Goal: Task Accomplishment & Management: Complete application form

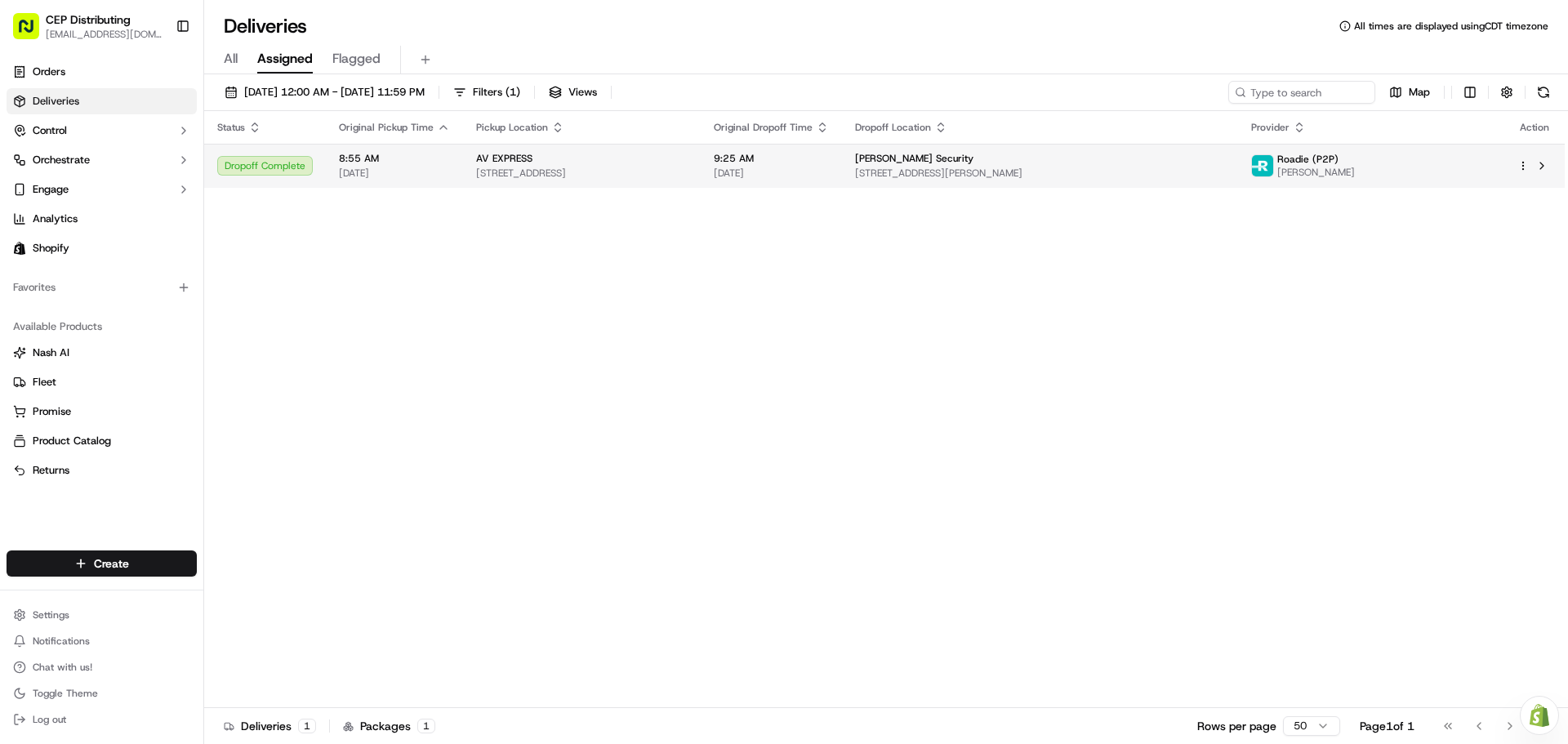
click at [275, 169] on div "Dropoff Complete" at bounding box center [264, 166] width 95 height 20
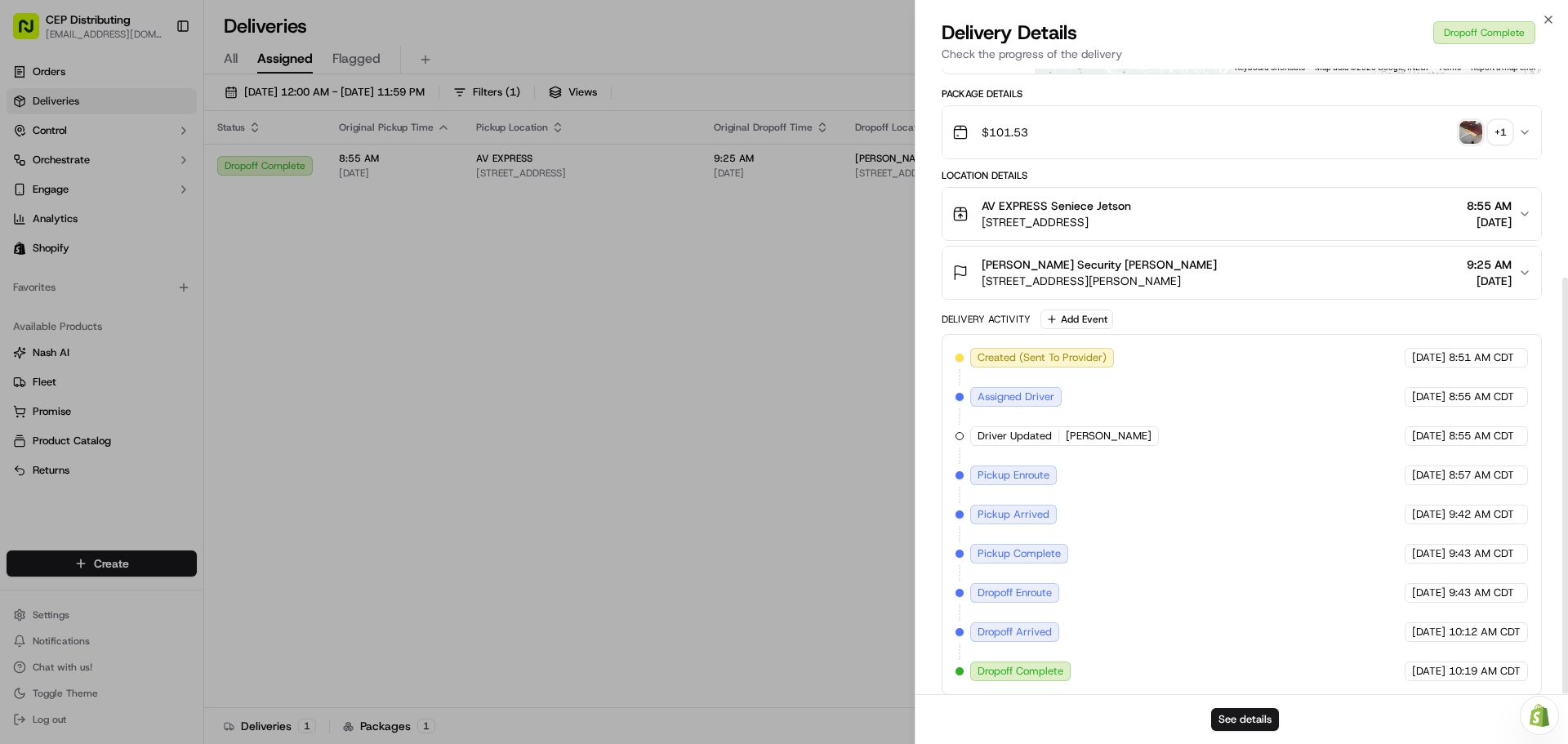
scroll to position [313, 0]
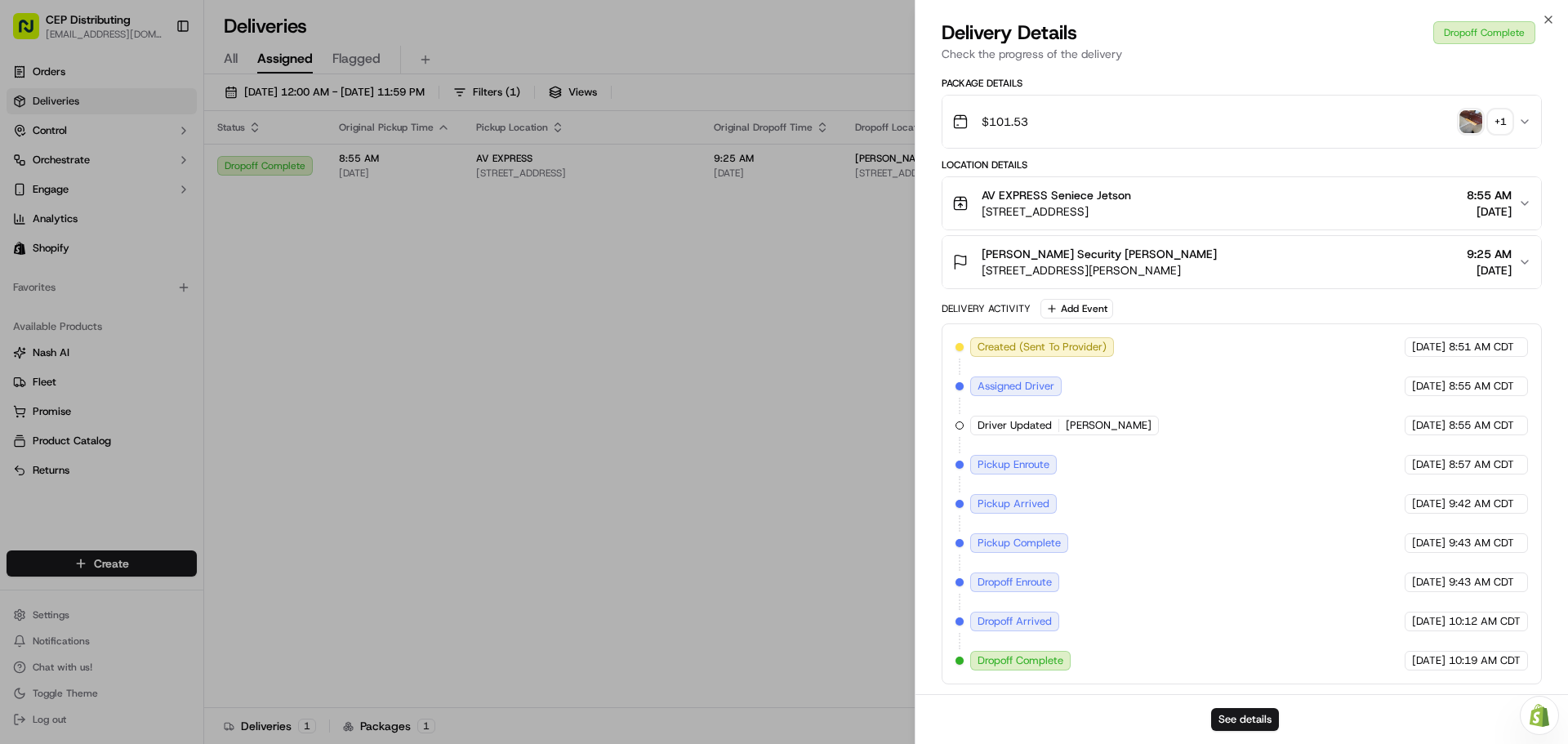
click at [1516, 120] on div "$101.53 + 1" at bounding box center [1235, 121] width 566 height 33
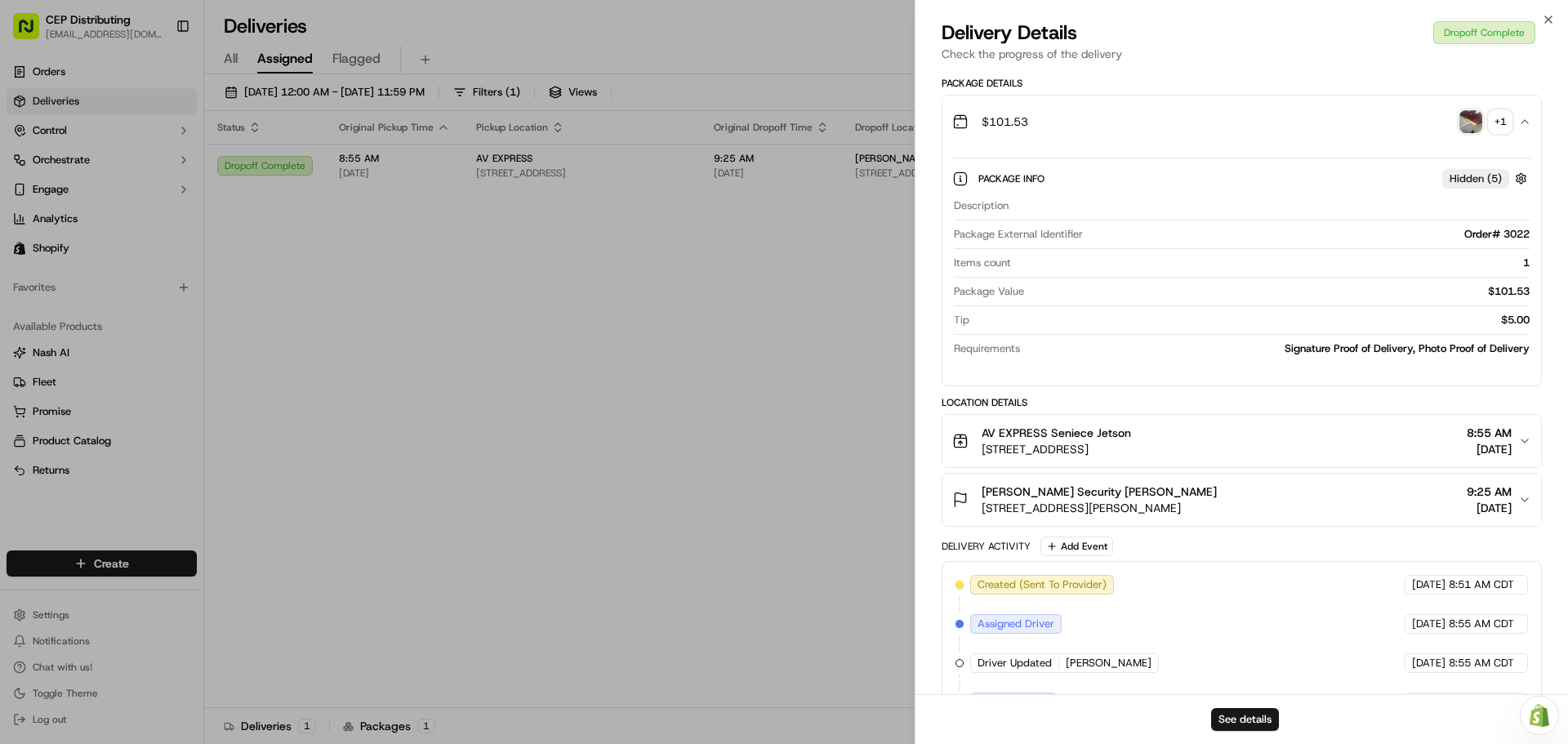
click at [1466, 128] on img "button" at bounding box center [1472, 122] width 23 height 23
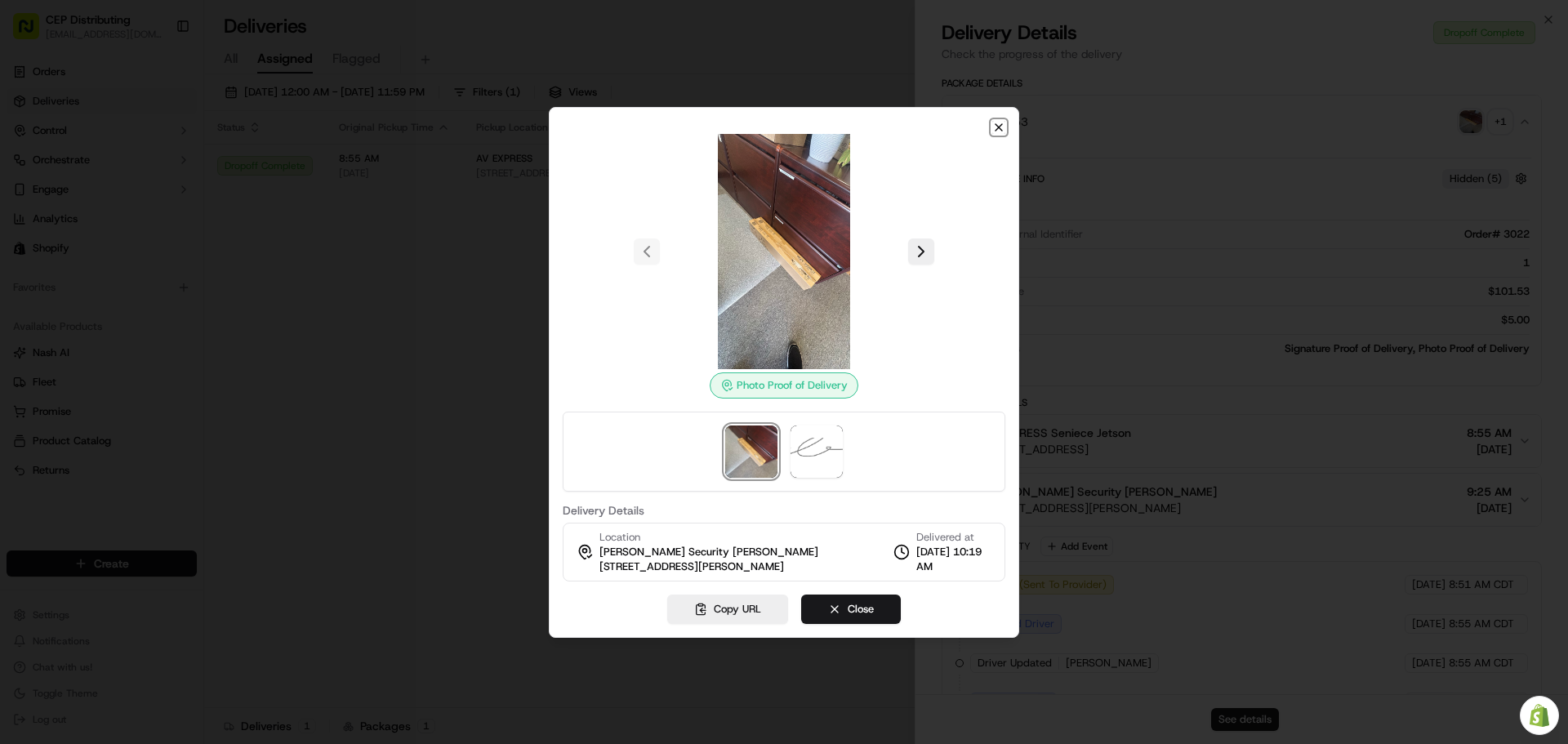
click at [1000, 127] on icon "button" at bounding box center [999, 127] width 6 height 6
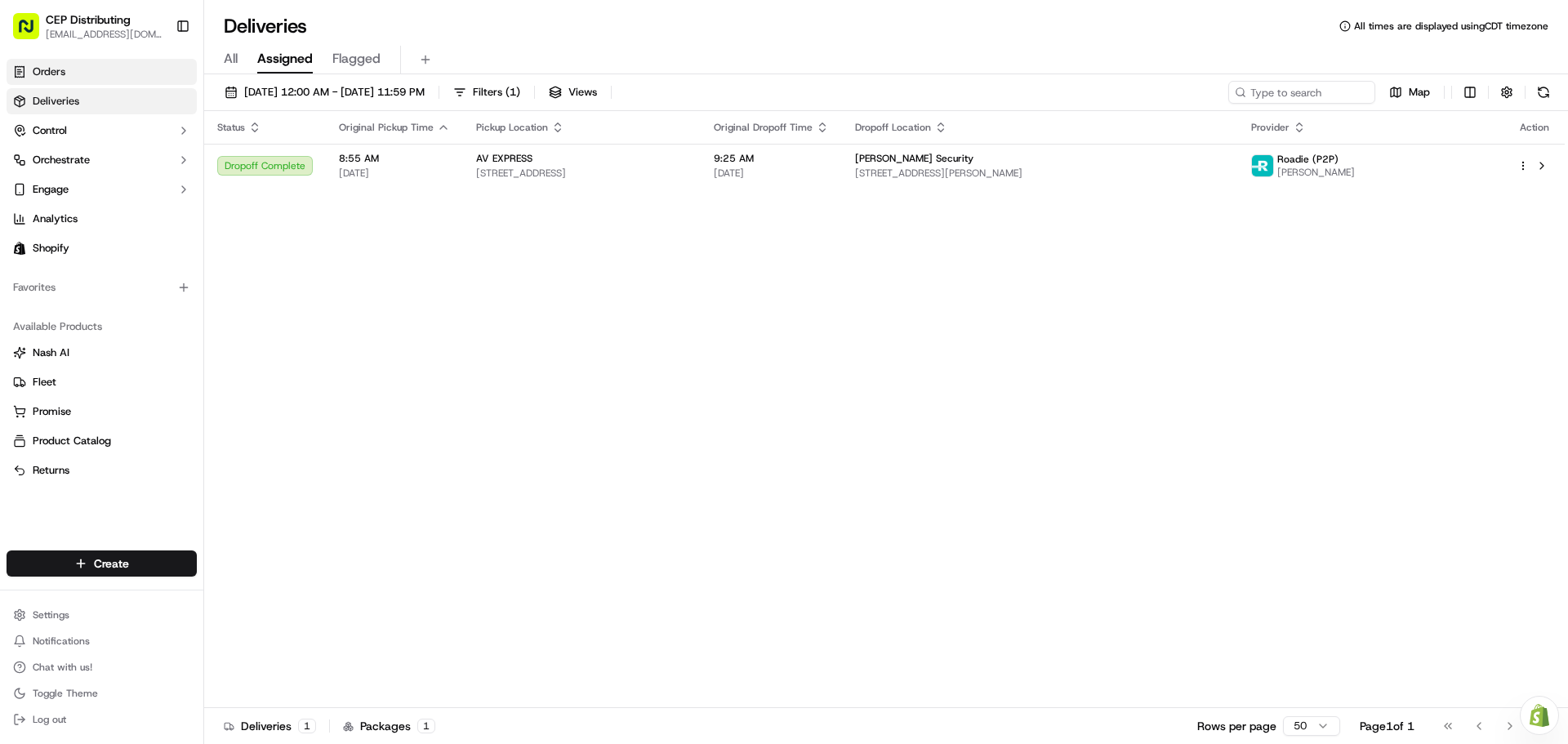
click at [70, 78] on link "Orders" at bounding box center [101, 71] width 190 height 26
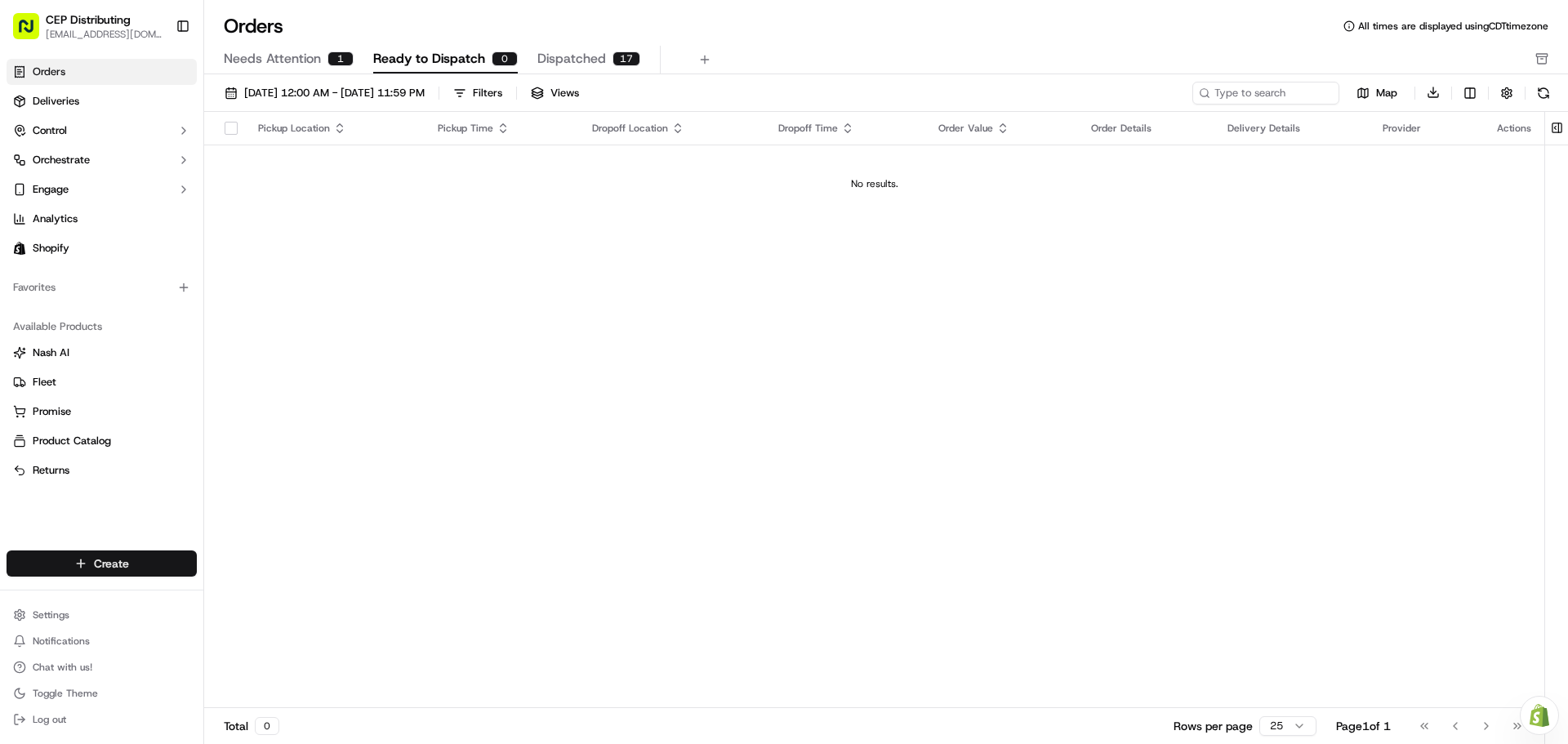
click at [85, 555] on html "CEP Distributing seniece@avexpress.net Toggle Sidebar Orders Deliveries Control…" at bounding box center [784, 372] width 1568 height 744
click at [256, 620] on link "Order" at bounding box center [295, 623] width 182 height 29
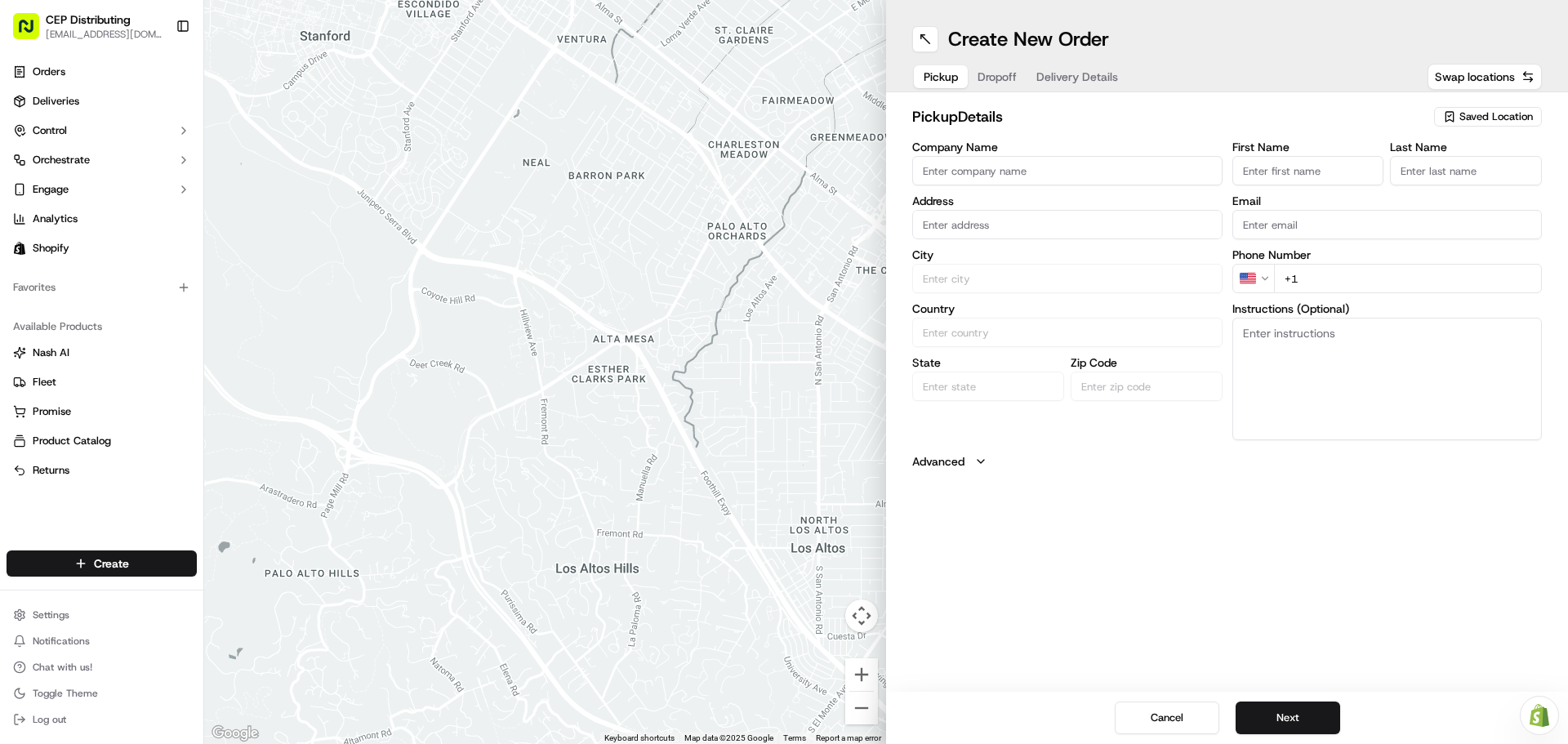
click at [1028, 176] on input "Company Name" at bounding box center [1067, 170] width 311 height 29
type input "AV EXPRESS"
type input "[STREET_ADDRESS]"
type input "Seniece"
type input "Jetson"
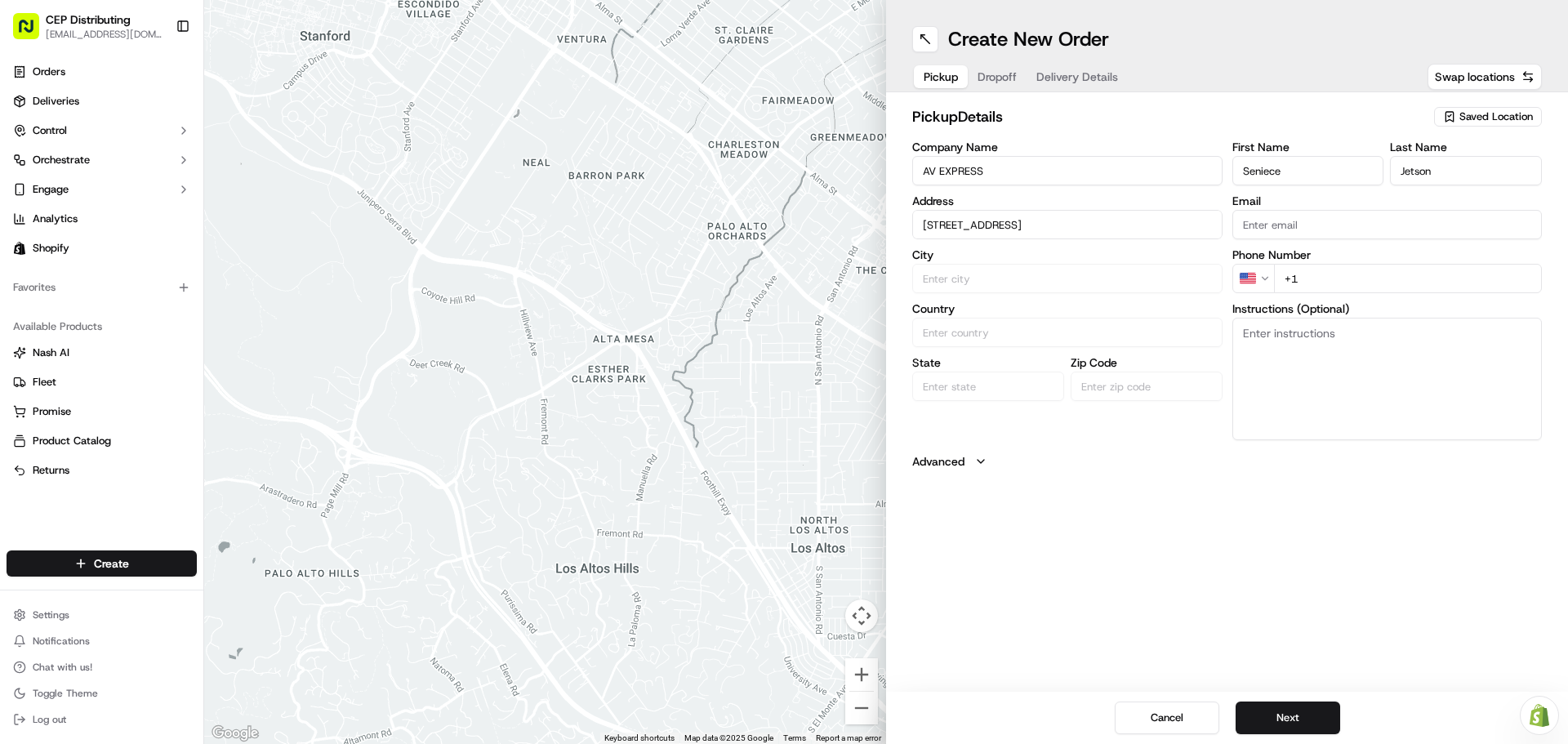
type input "[EMAIL_ADDRESS][DOMAIN_NAME]"
click at [1070, 259] on div "8720 Westpark Dr b, Houston, TX 77063, USA" at bounding box center [1067, 258] width 303 height 24
type input "[STREET_ADDRESS]"
type input "Houston"
type input "United States"
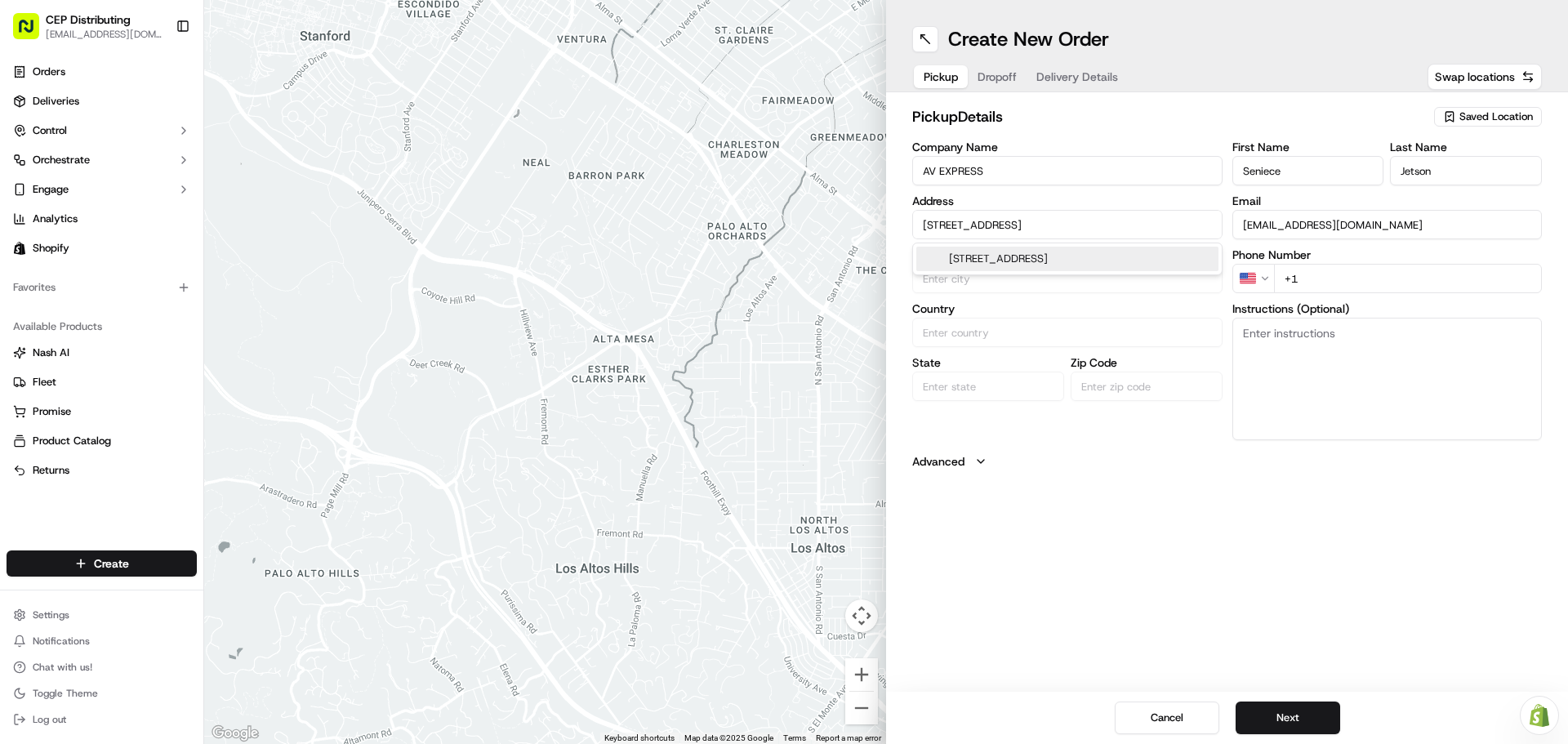
type input "TX"
type input "77063"
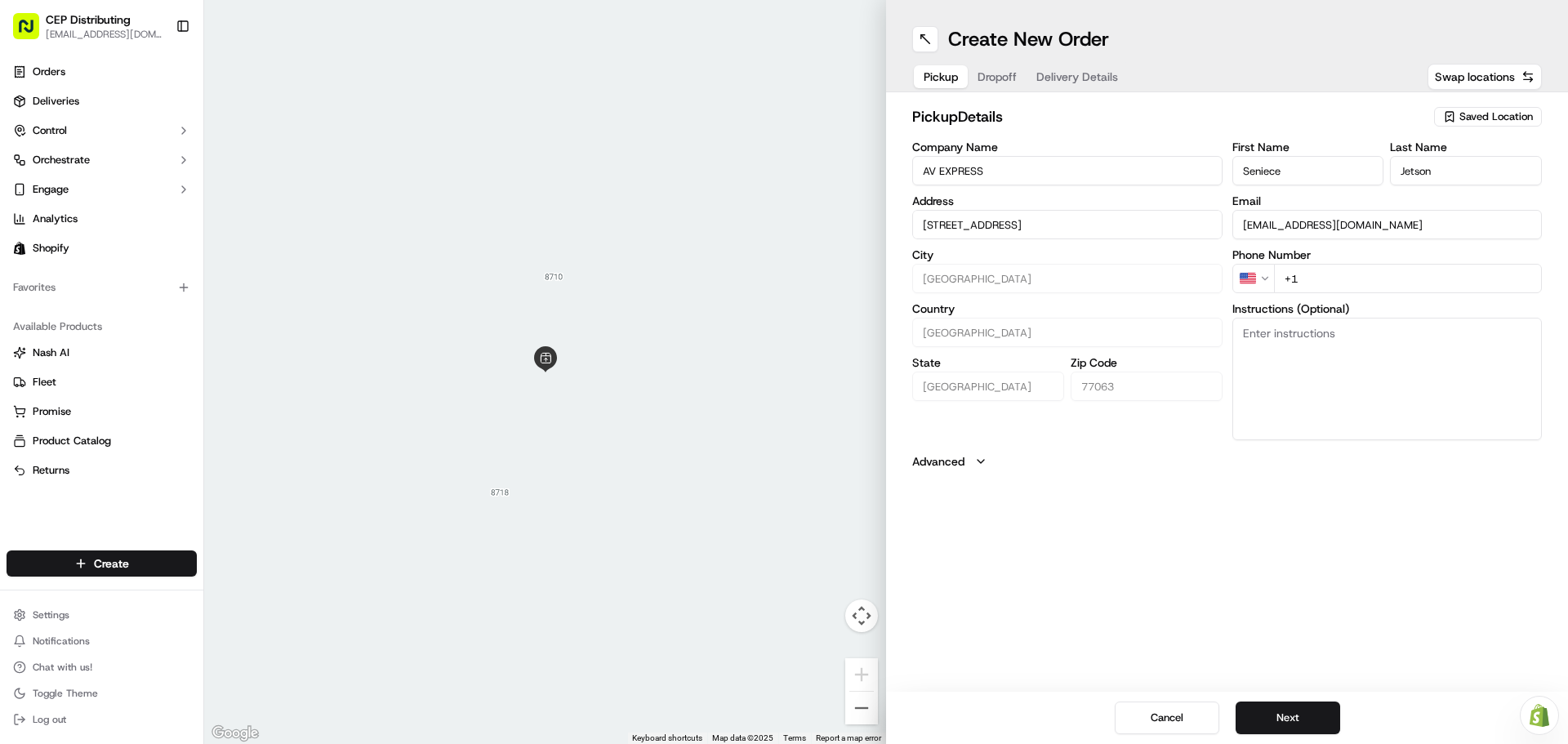
click at [1318, 285] on input "+1" at bounding box center [1408, 278] width 269 height 29
type input "+1 346 504 5922"
type textarea "s"
type textarea "p"
type textarea "15 boxes - Order# 3025 - pick up in front entrance."
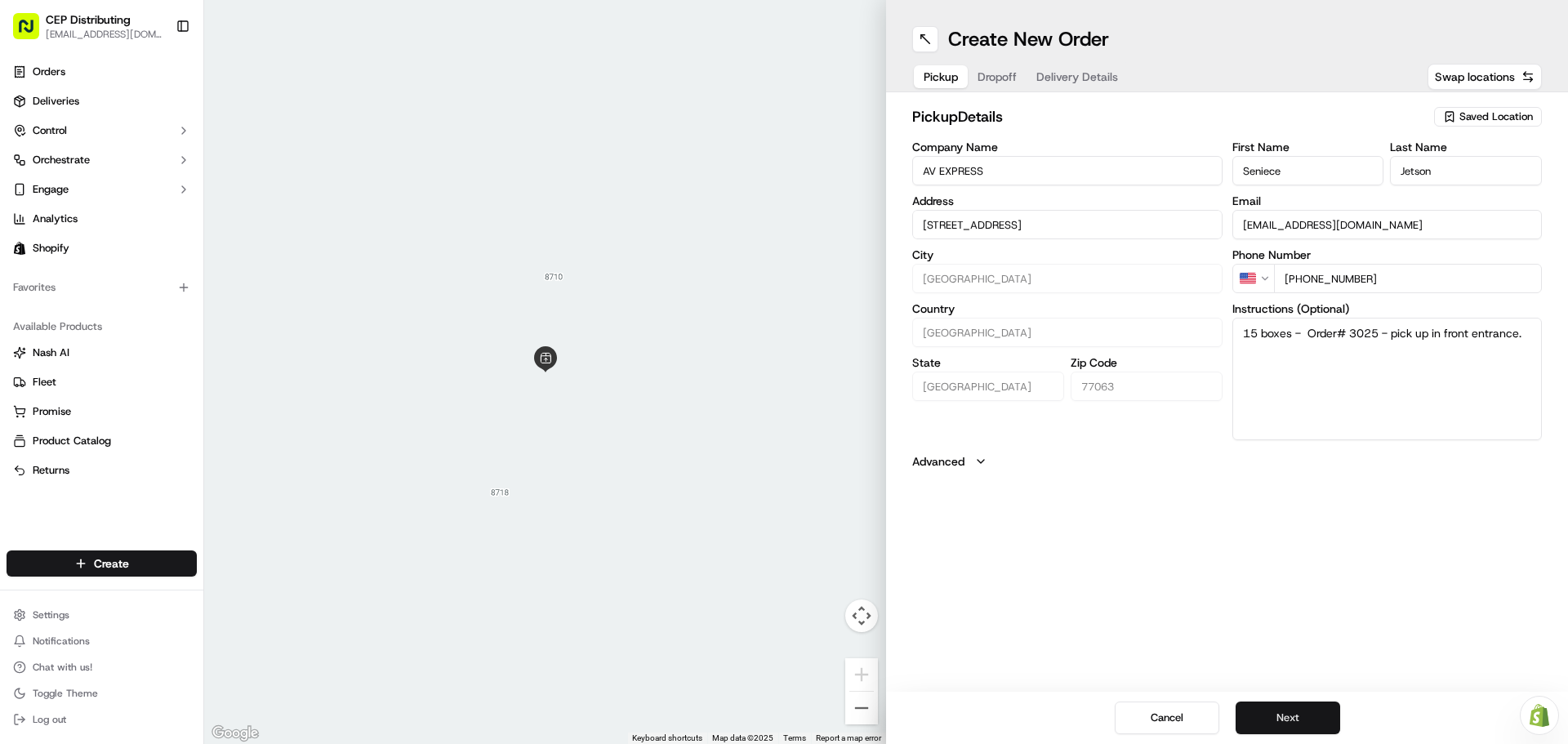
click at [1288, 709] on button "Next" at bounding box center [1288, 717] width 104 height 33
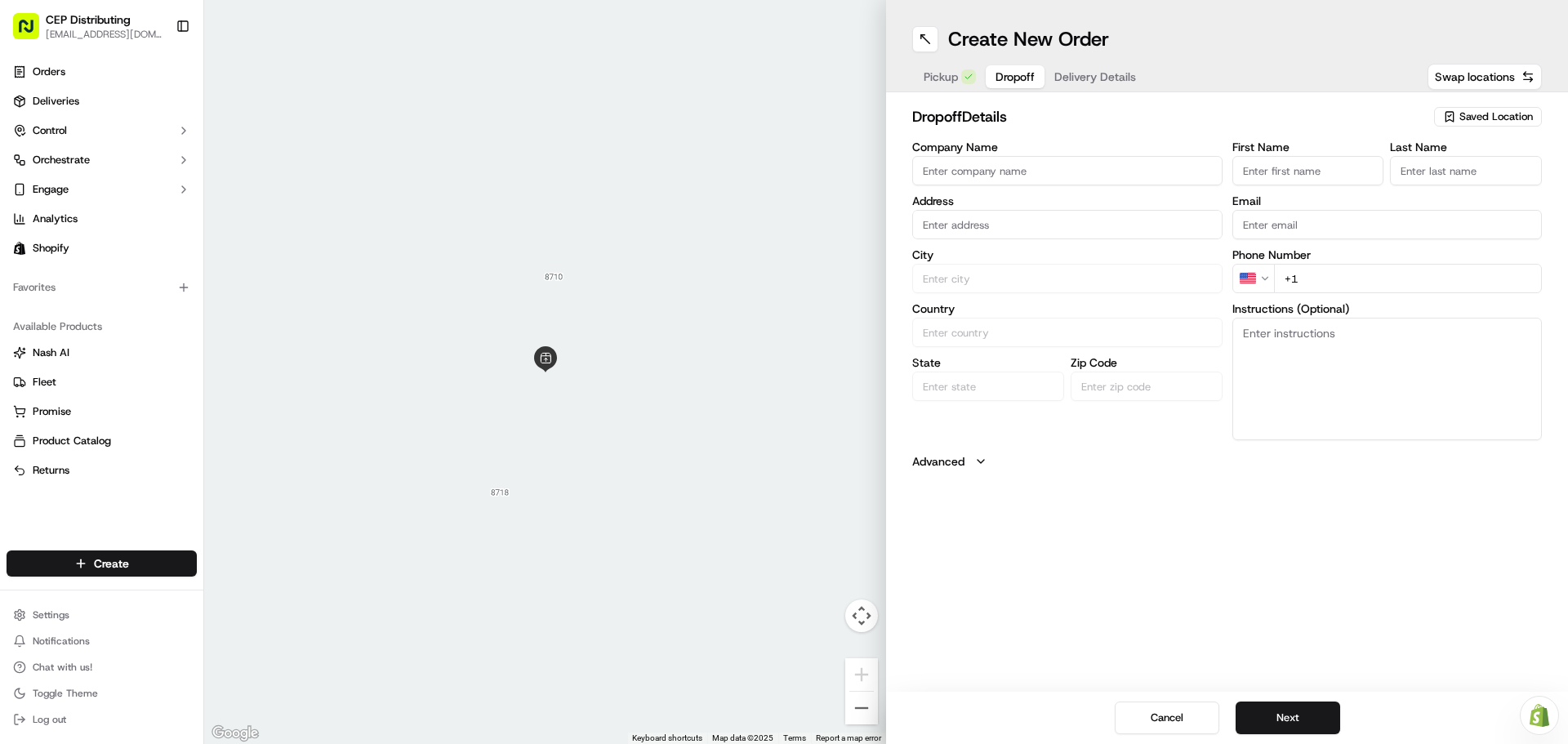
click at [921, 176] on input "Company Name" at bounding box center [1067, 170] width 311 height 29
type input "Empire AV"
type input "2611 Cypress Creek Pkwy d101, Houston, TX 77068, USA"
type input "Mario"
type input "Stewart"
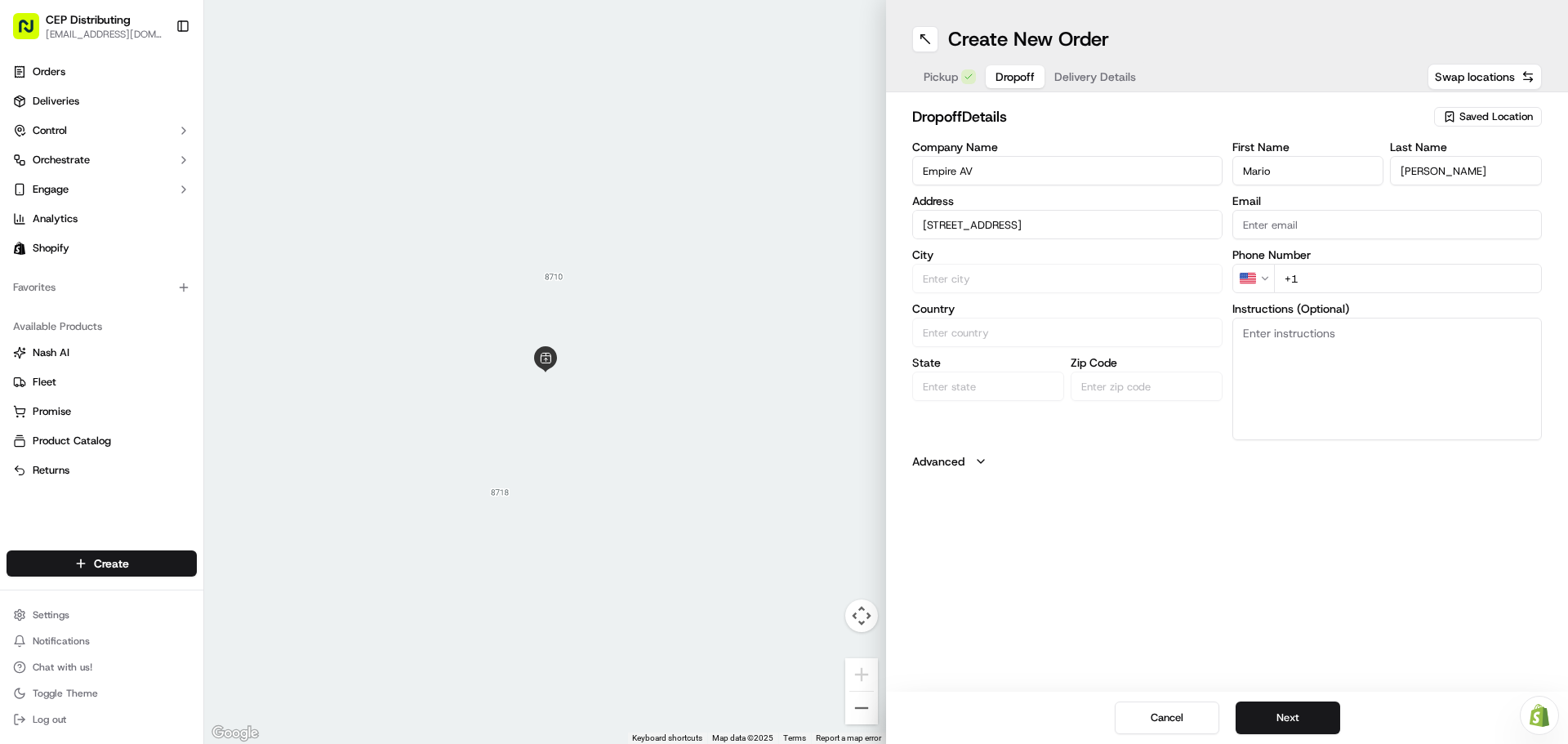
type input "mario@empireavservices.com"
click at [1141, 257] on div "2611 Cypress Creek Pkwy d101, Houston, TX 77068, USA" at bounding box center [1067, 258] width 303 height 24
type input "Houston"
type input "United States"
type input "TX"
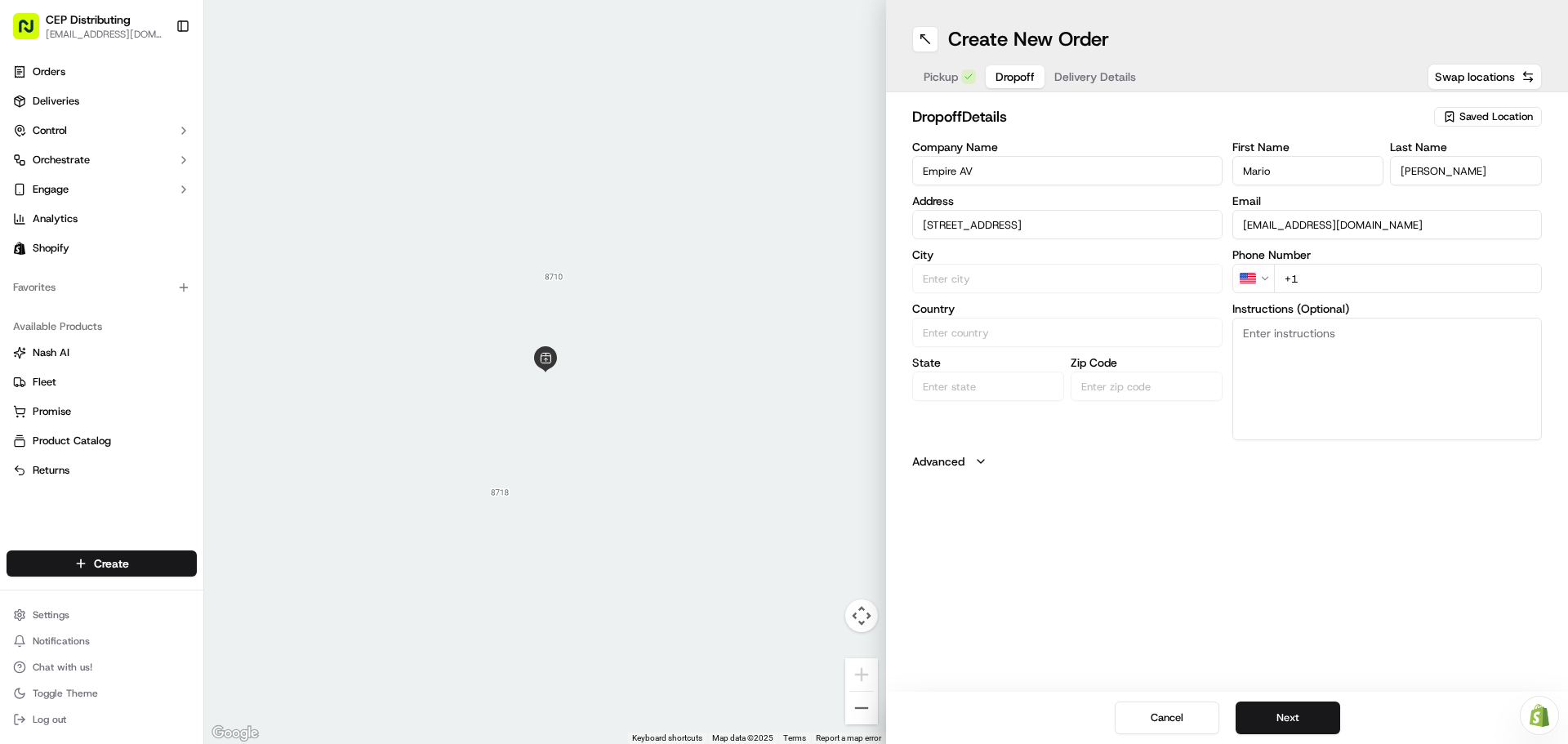
type input "77068"
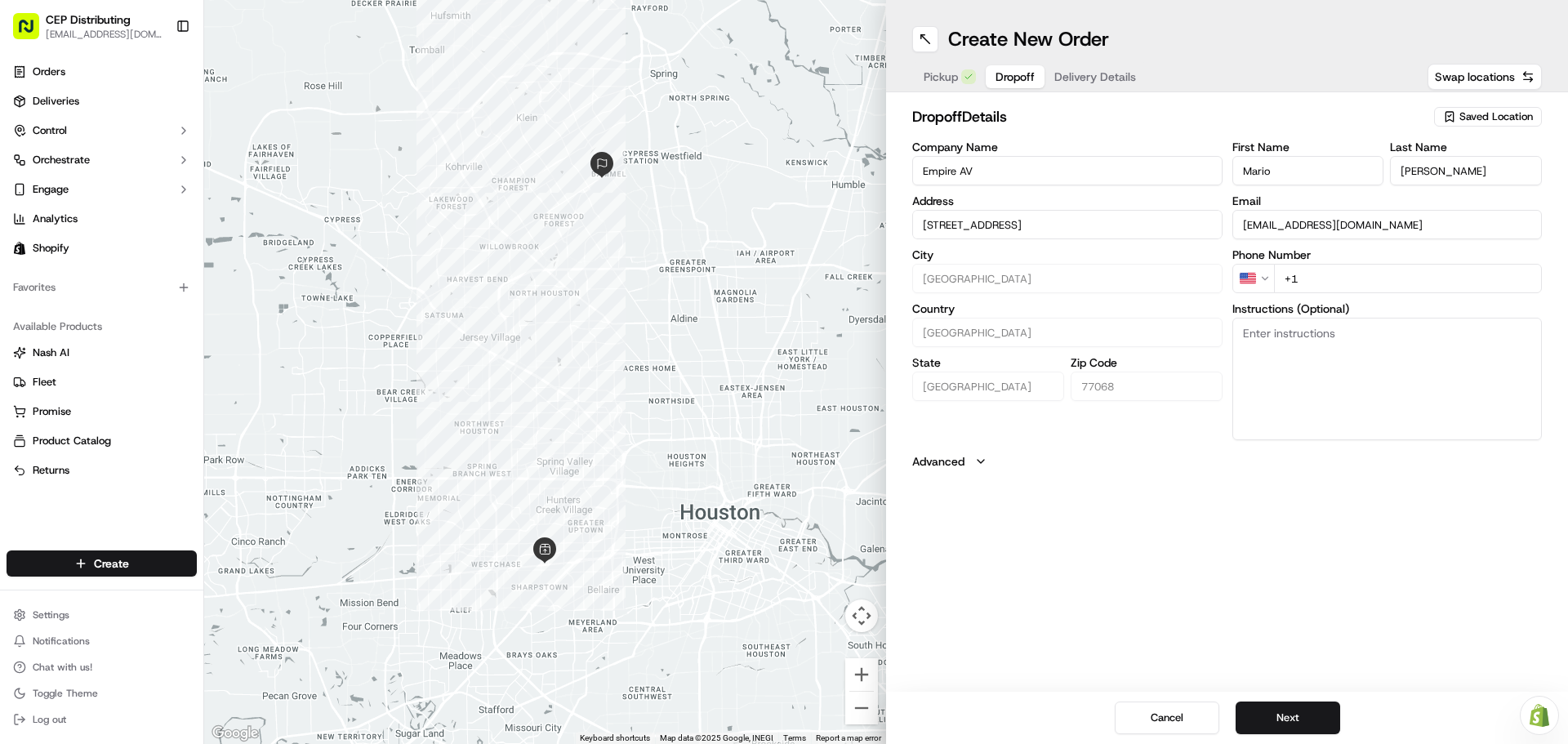
click at [1342, 284] on input "+1" at bounding box center [1408, 278] width 269 height 29
type input "+1 713 858 0621"
type textarea "O"
type textarea "P"
type textarea "Inside Delivery - do not leave outside."
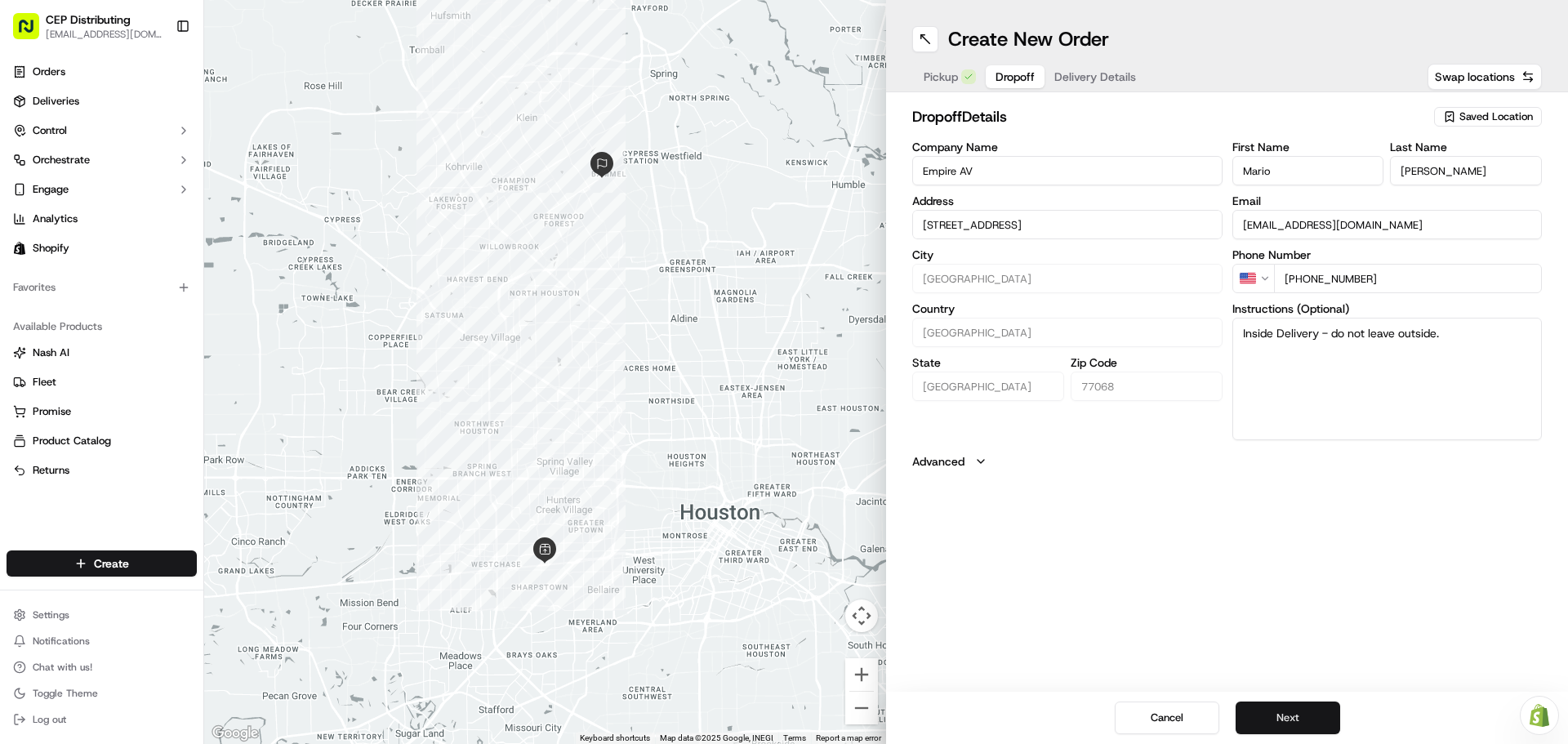
click at [1298, 711] on button "Next" at bounding box center [1288, 717] width 104 height 33
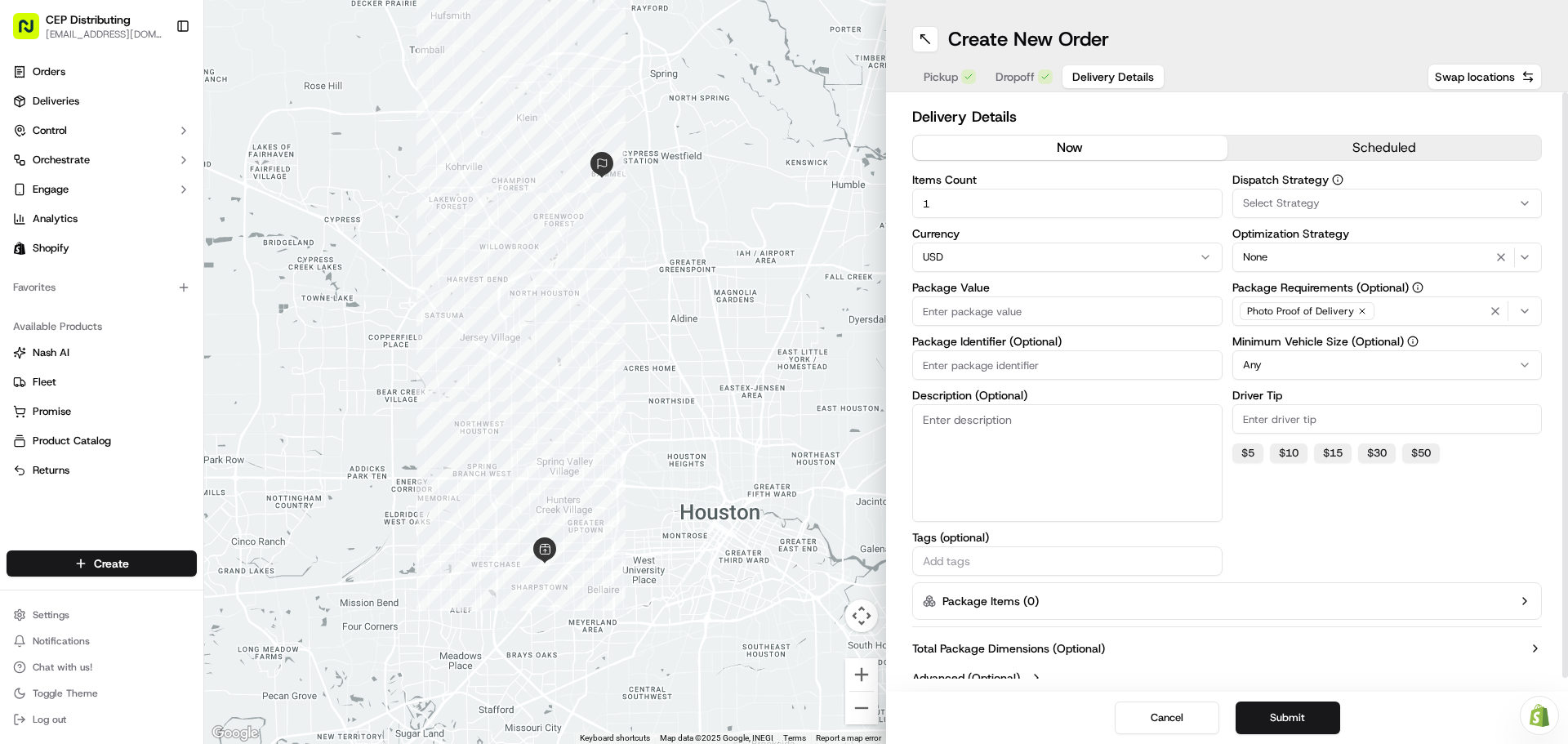
click at [948, 196] on input "1" at bounding box center [1067, 203] width 311 height 29
type input "15"
click at [998, 311] on input "Package Value" at bounding box center [1067, 310] width 311 height 29
type input "585.00"
click at [1019, 375] on input "Package Identifier (Optional)" at bounding box center [1067, 365] width 311 height 29
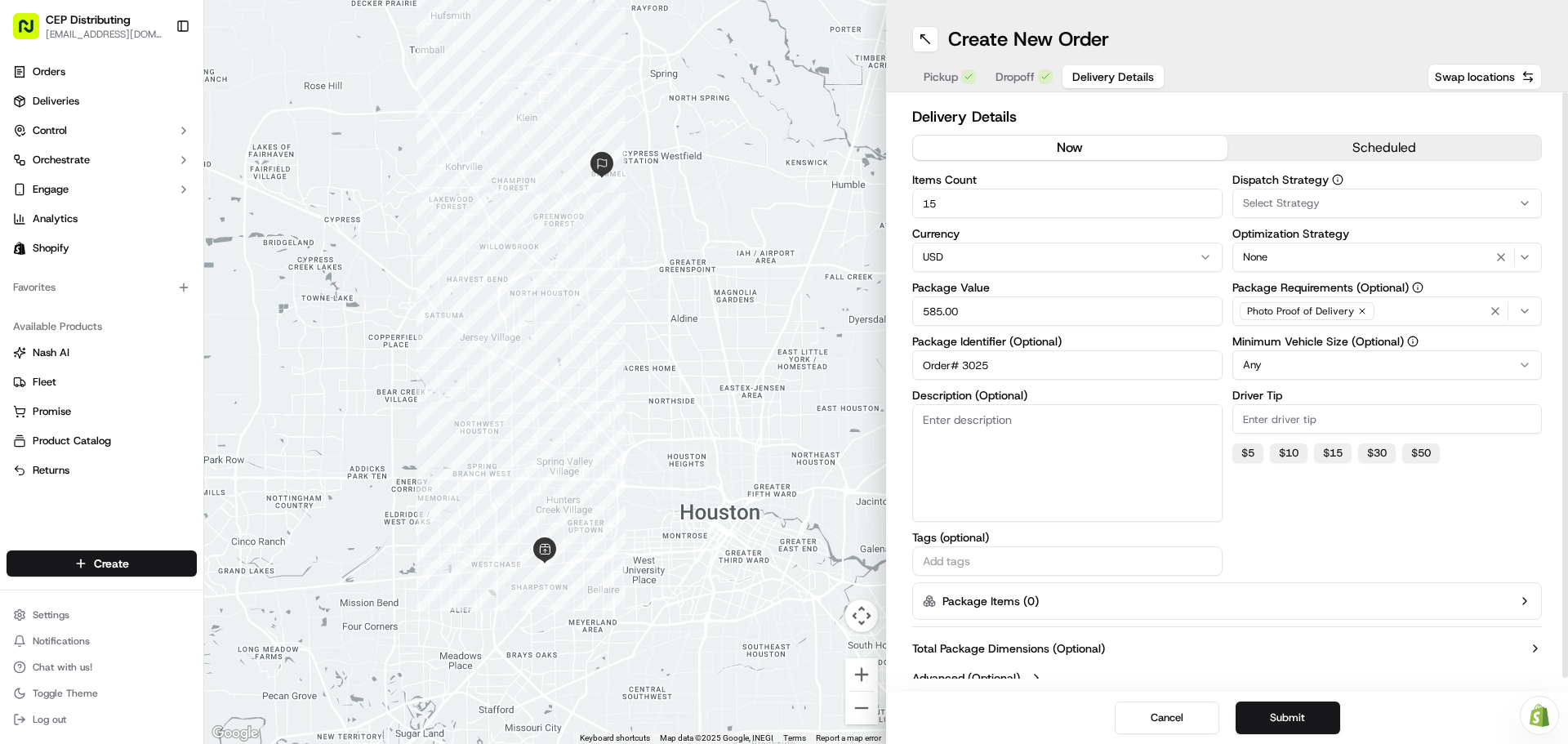
type input "Order# 3025"
click at [1304, 194] on button "Select Strategy" at bounding box center [1388, 203] width 311 height 29
click at [1317, 288] on span "Shopify" at bounding box center [1359, 292] width 201 height 14
click at [1330, 516] on html "CEP Distributing seniece@avexpress.net Toggle Sidebar Orders Deliveries Control…" at bounding box center [784, 372] width 1568 height 744
click at [1419, 311] on div "Photo Proof of Delivery" at bounding box center [1388, 310] width 303 height 24
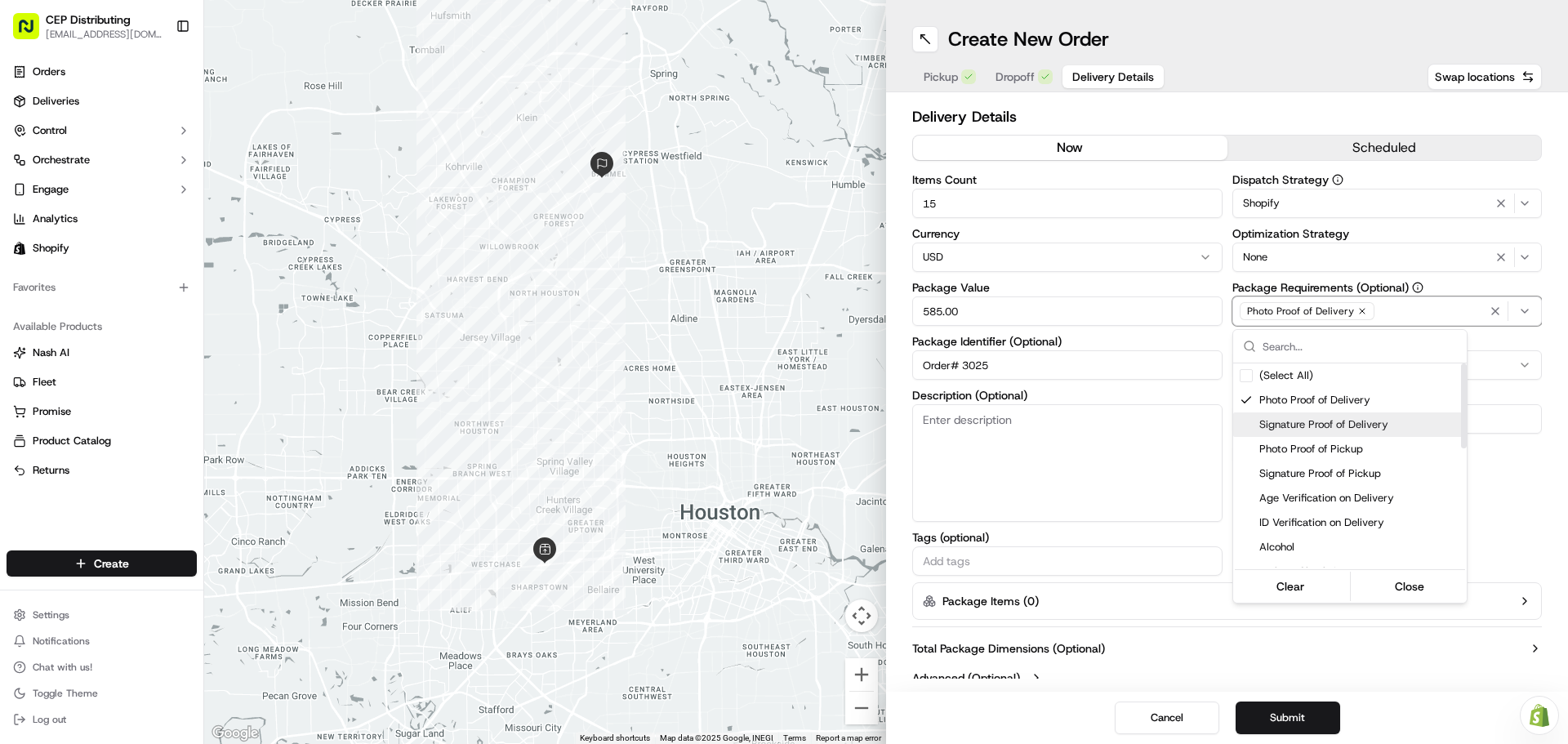
click at [1323, 430] on span "Signature Proof of Delivery" at bounding box center [1359, 425] width 201 height 14
click at [1517, 520] on html "CEP Distributing seniece@avexpress.net Toggle Sidebar Orders Deliveries Control…" at bounding box center [784, 372] width 1568 height 744
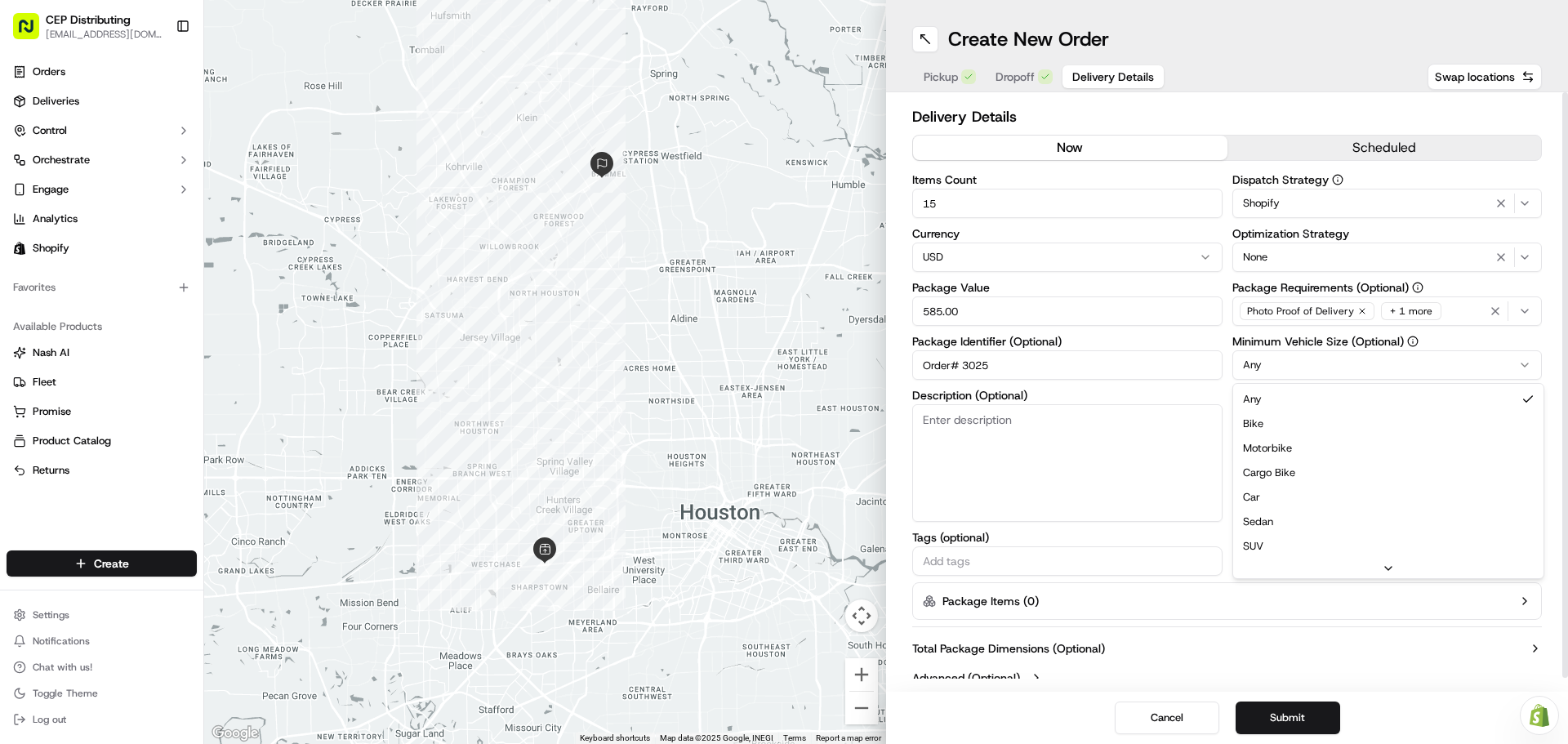
click at [1279, 362] on html "CEP Distributing seniece@avexpress.net Toggle Sidebar Orders Deliveries Control…" at bounding box center [784, 372] width 1568 height 744
click at [1304, 368] on html "CEP Distributing seniece@avexpress.net Toggle Sidebar Orders Deliveries Control…" at bounding box center [784, 372] width 1568 height 744
click at [1224, 537] on html "CEP Distributing seniece@avexpress.net Toggle Sidebar Orders Deliveries Control…" at bounding box center [784, 372] width 1568 height 744
click at [1287, 448] on button "$ 10" at bounding box center [1289, 453] width 37 height 20
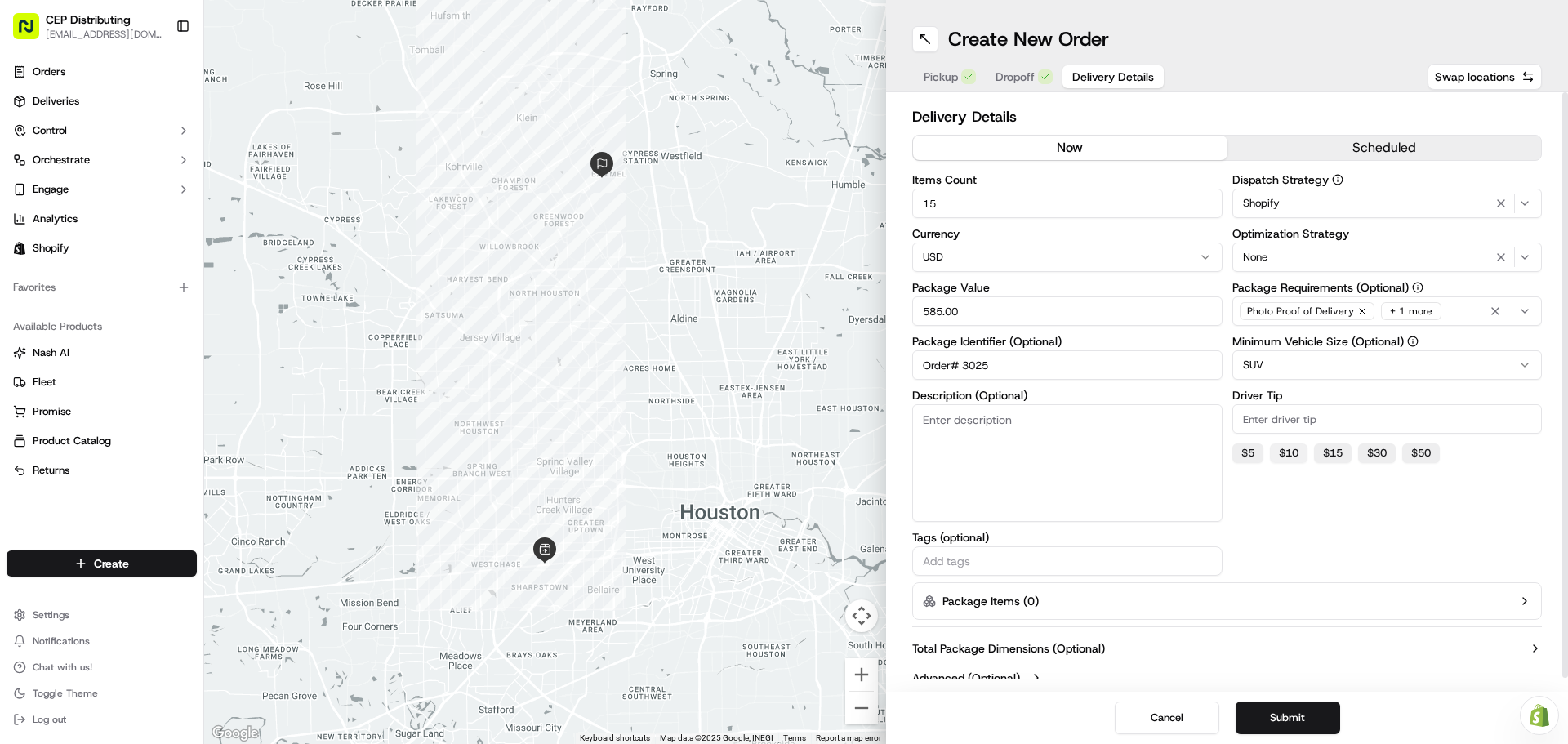
type input "10"
click at [1283, 716] on button "Submit" at bounding box center [1288, 717] width 104 height 33
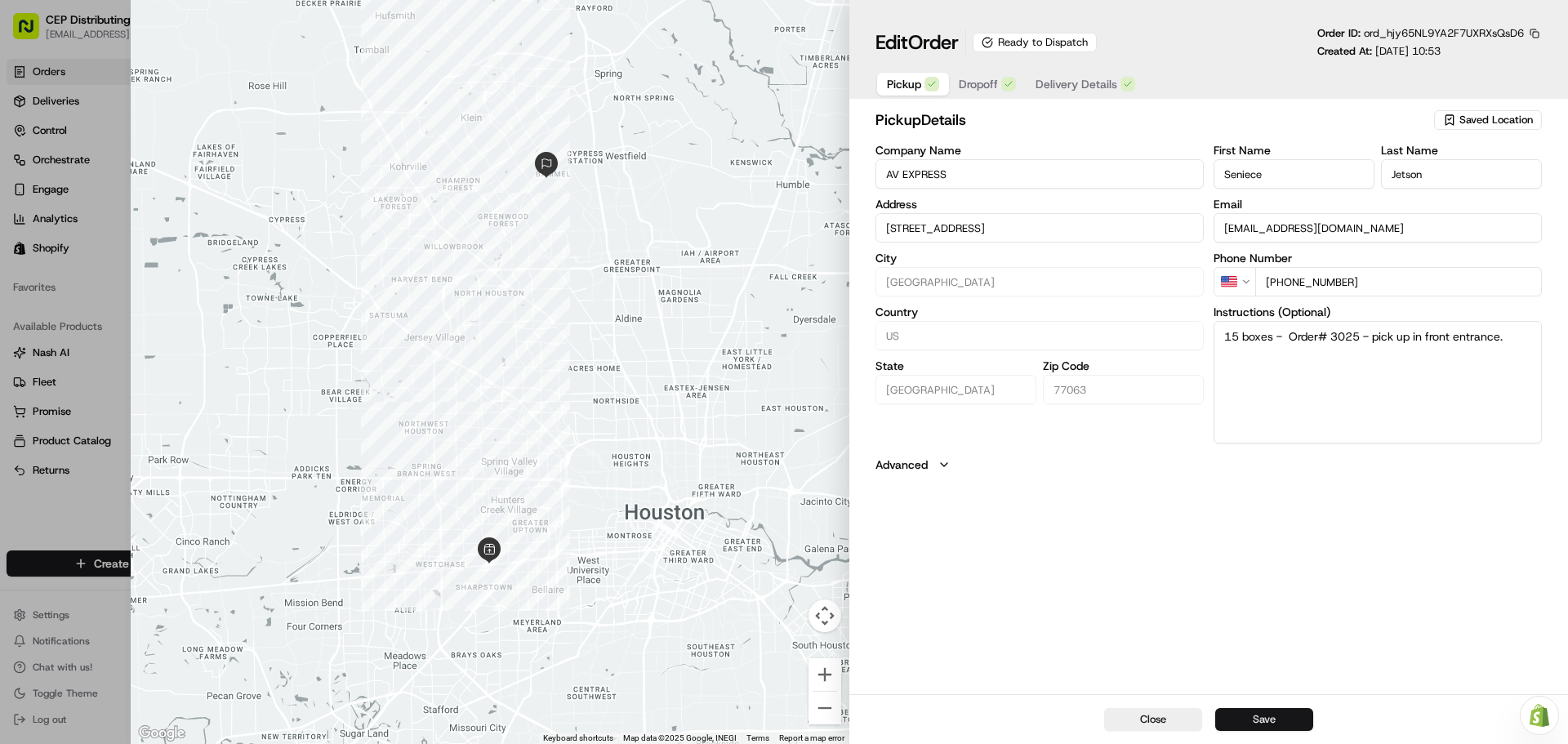
click at [1282, 727] on button "Save" at bounding box center [1265, 720] width 98 height 23
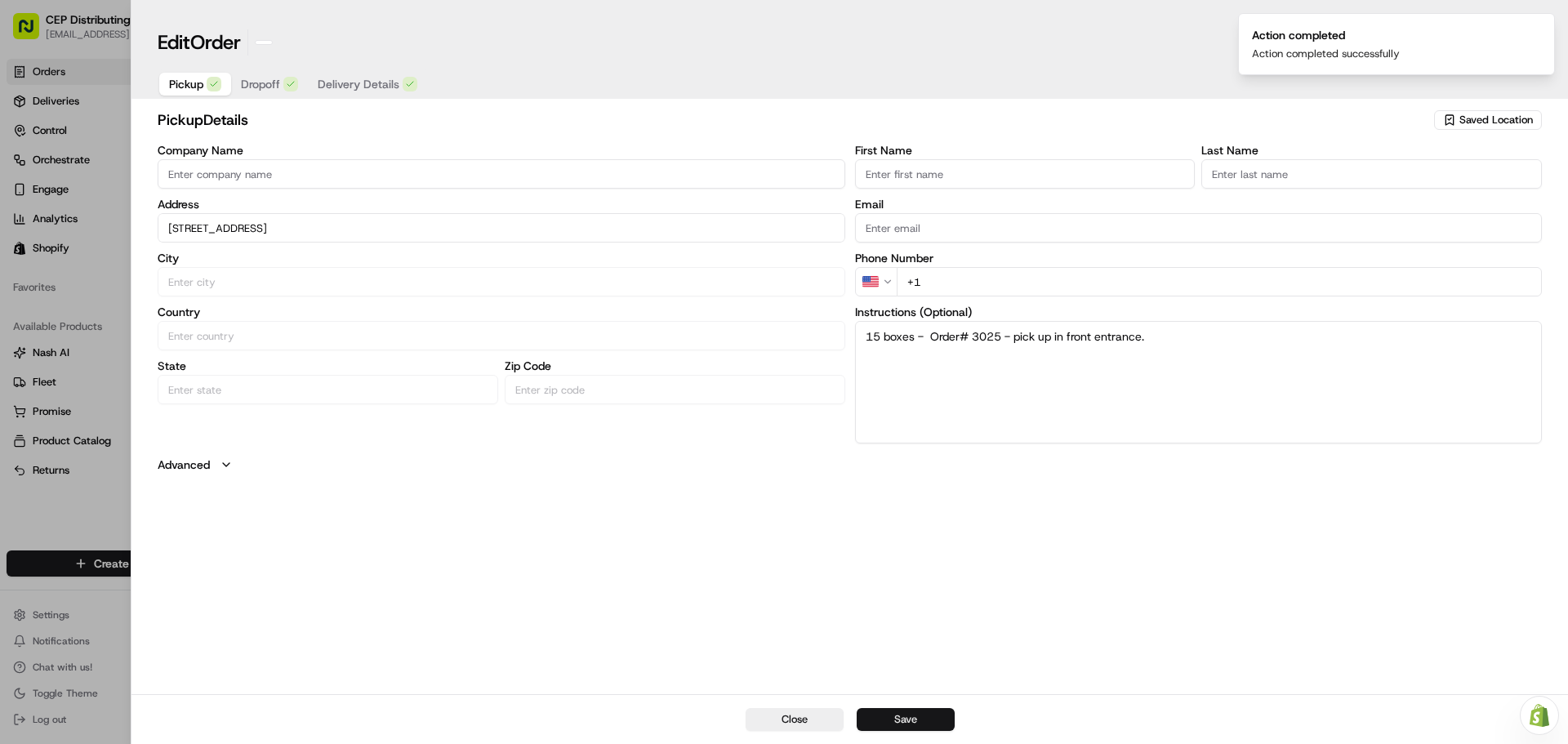
type input "+1"
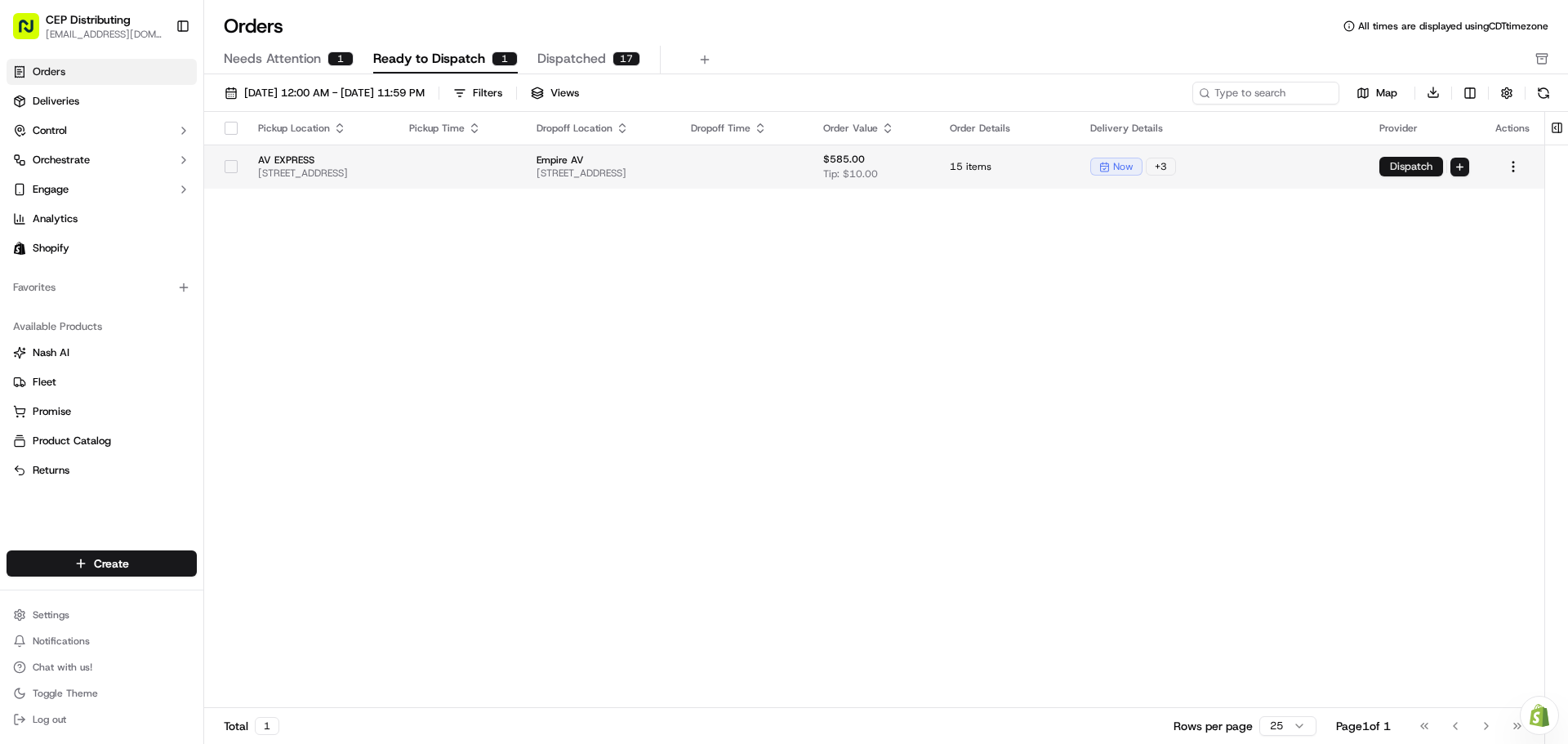
click at [1413, 157] on button "Dispatch" at bounding box center [1411, 167] width 63 height 20
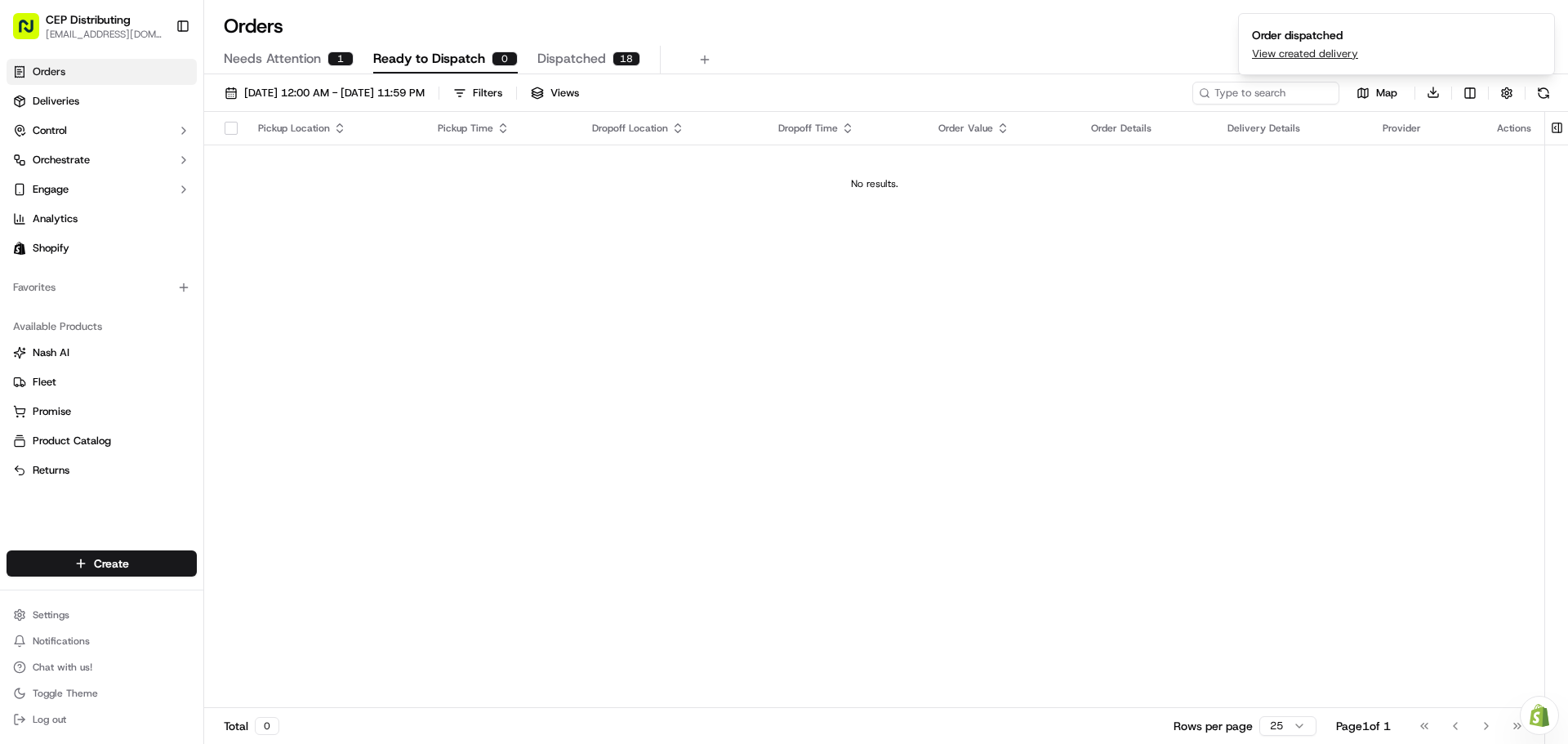
click at [588, 48] on button "Dispatched 18" at bounding box center [588, 59] width 103 height 28
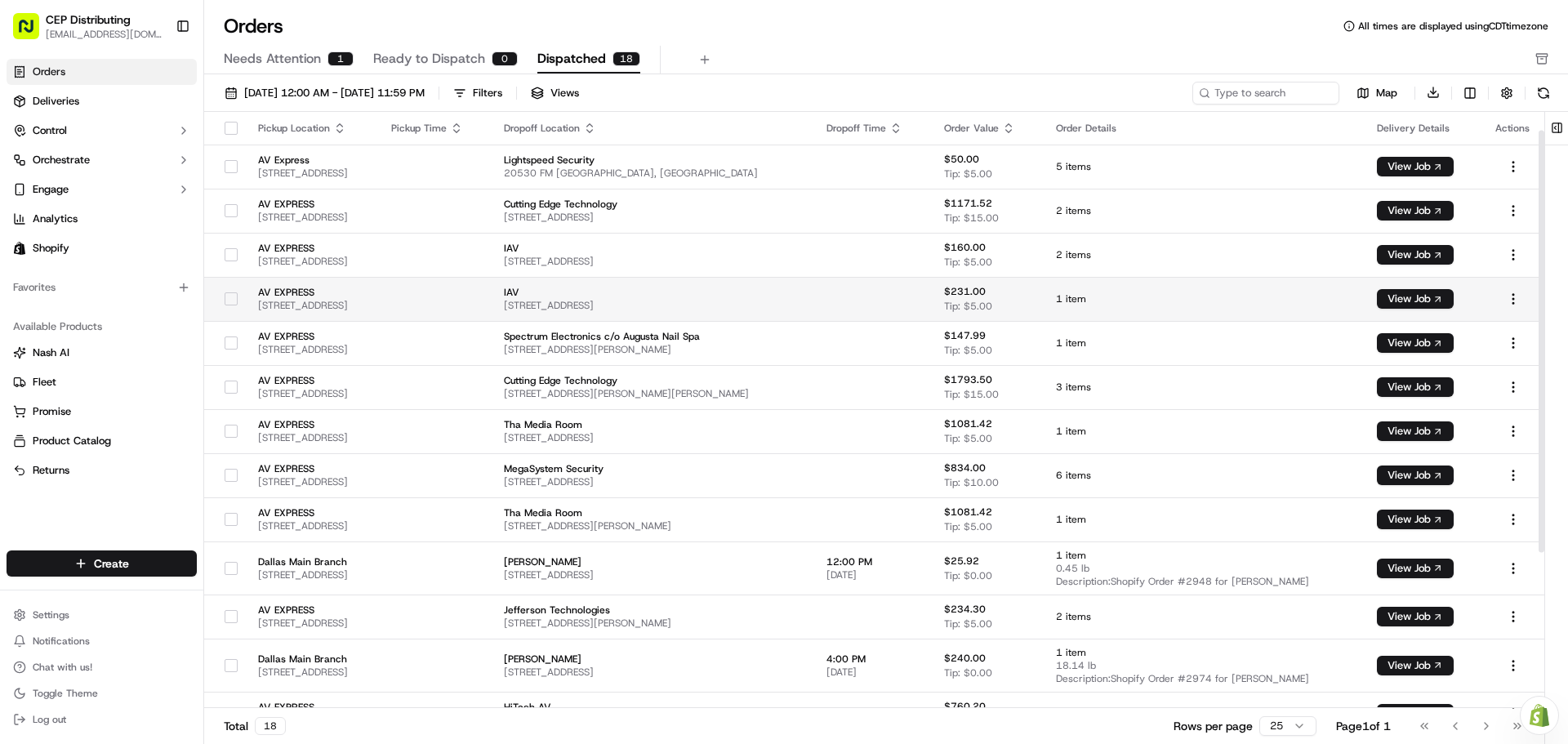
scroll to position [247, 0]
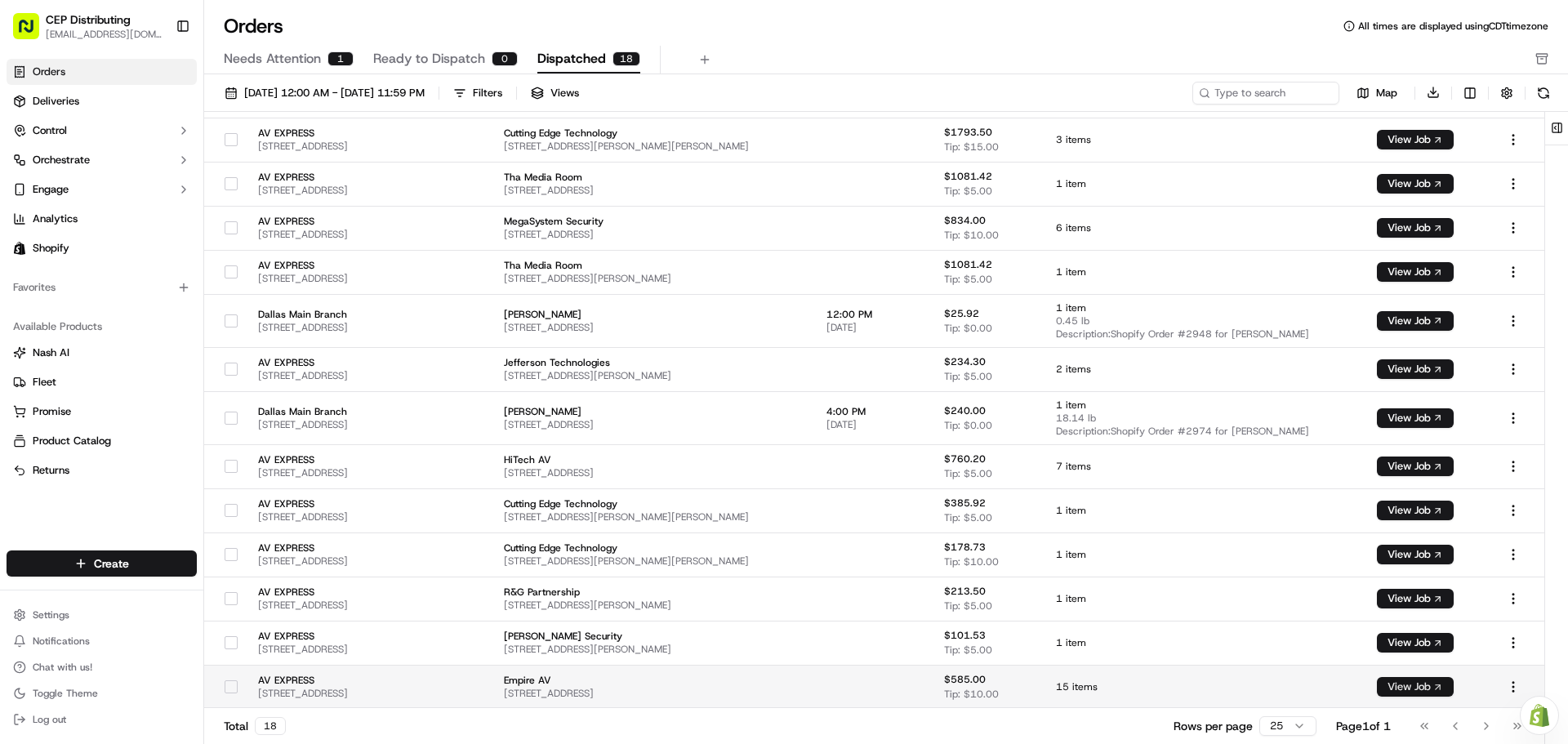
click at [1438, 682] on button "View Job" at bounding box center [1415, 687] width 77 height 20
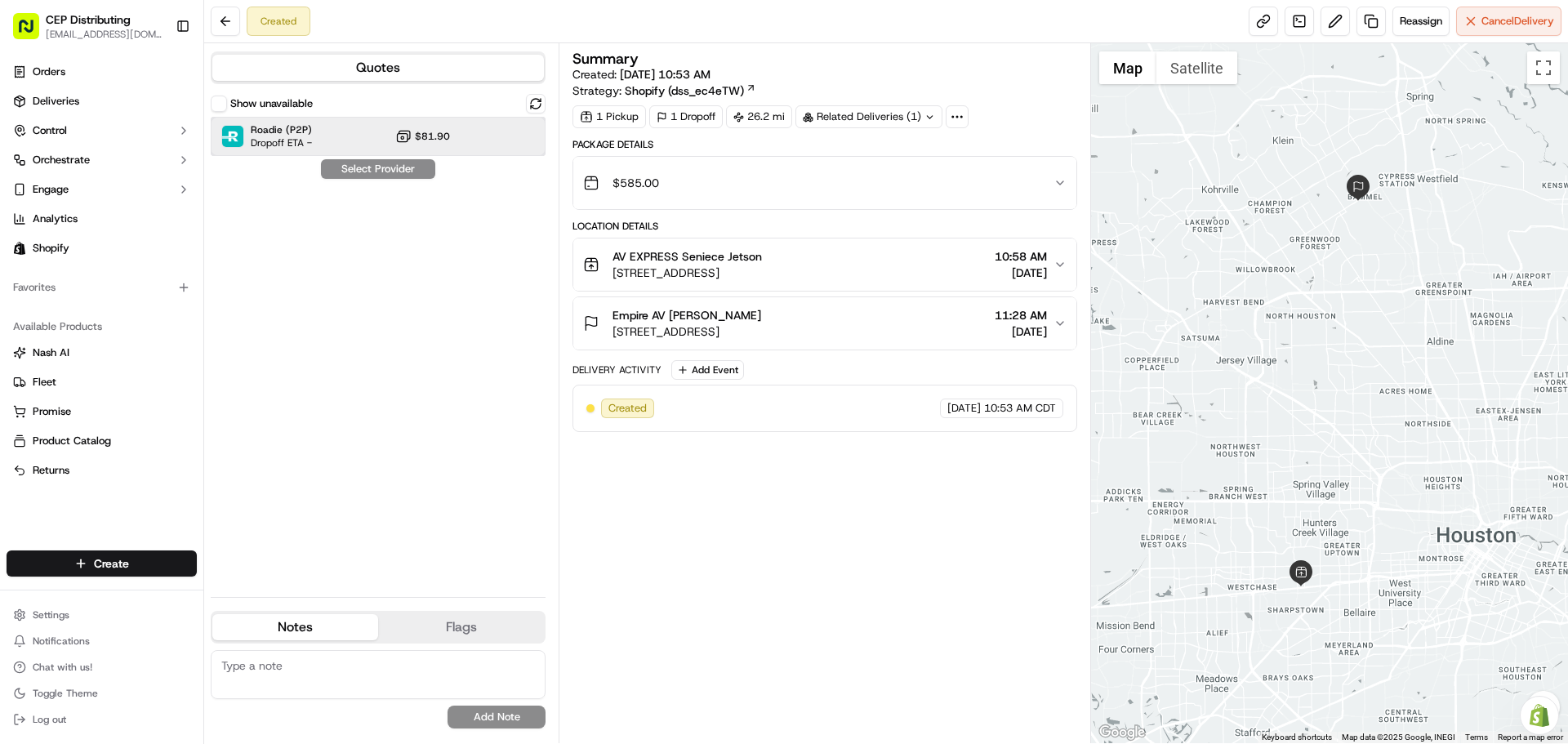
click at [369, 136] on div "Roadie (P2P) Dropoff ETA - $81.90" at bounding box center [377, 136] width 335 height 39
click at [380, 166] on button "Assign Provider" at bounding box center [378, 169] width 116 height 20
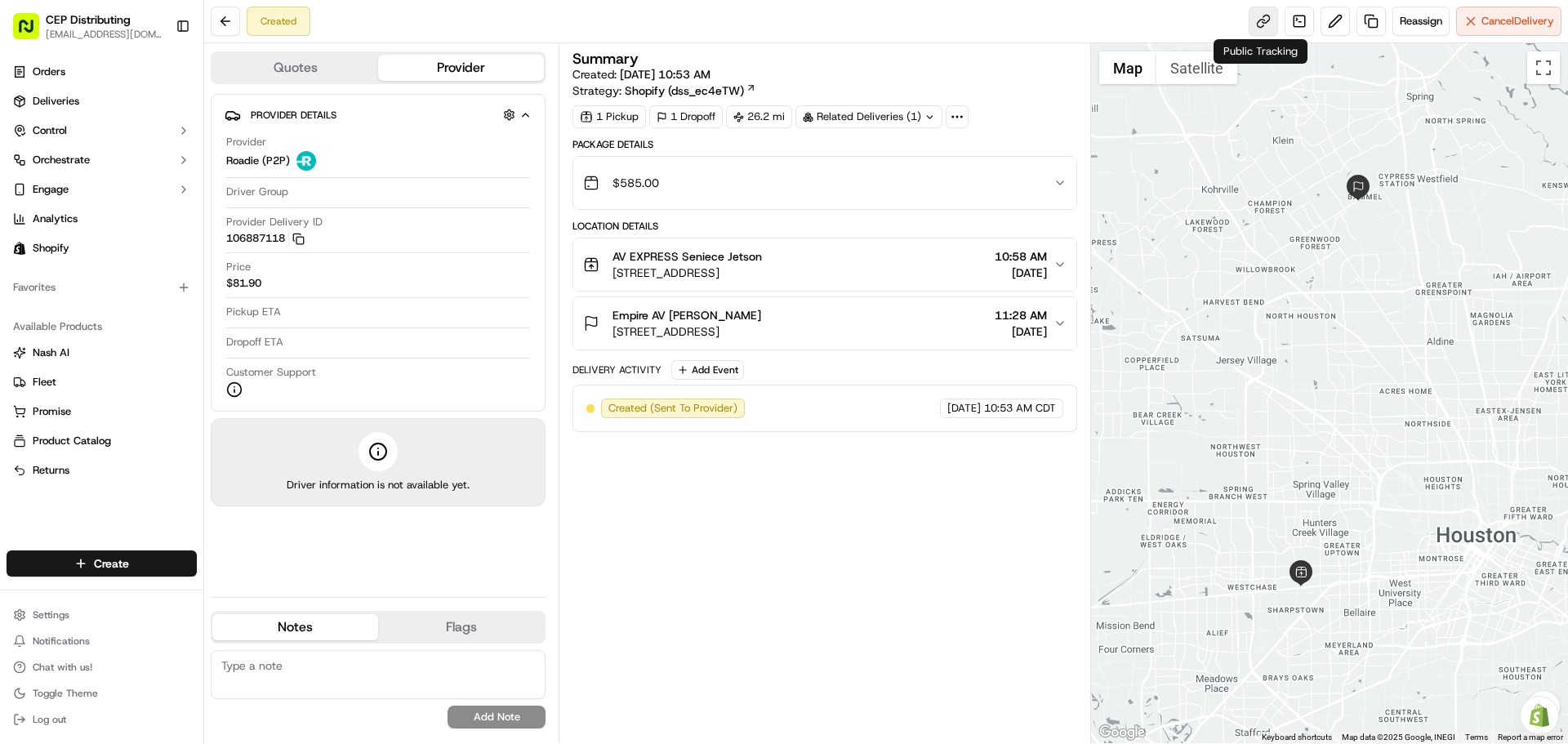
click at [1256, 22] on link at bounding box center [1263, 21] width 29 height 29
